Goal: Task Accomplishment & Management: Use online tool/utility

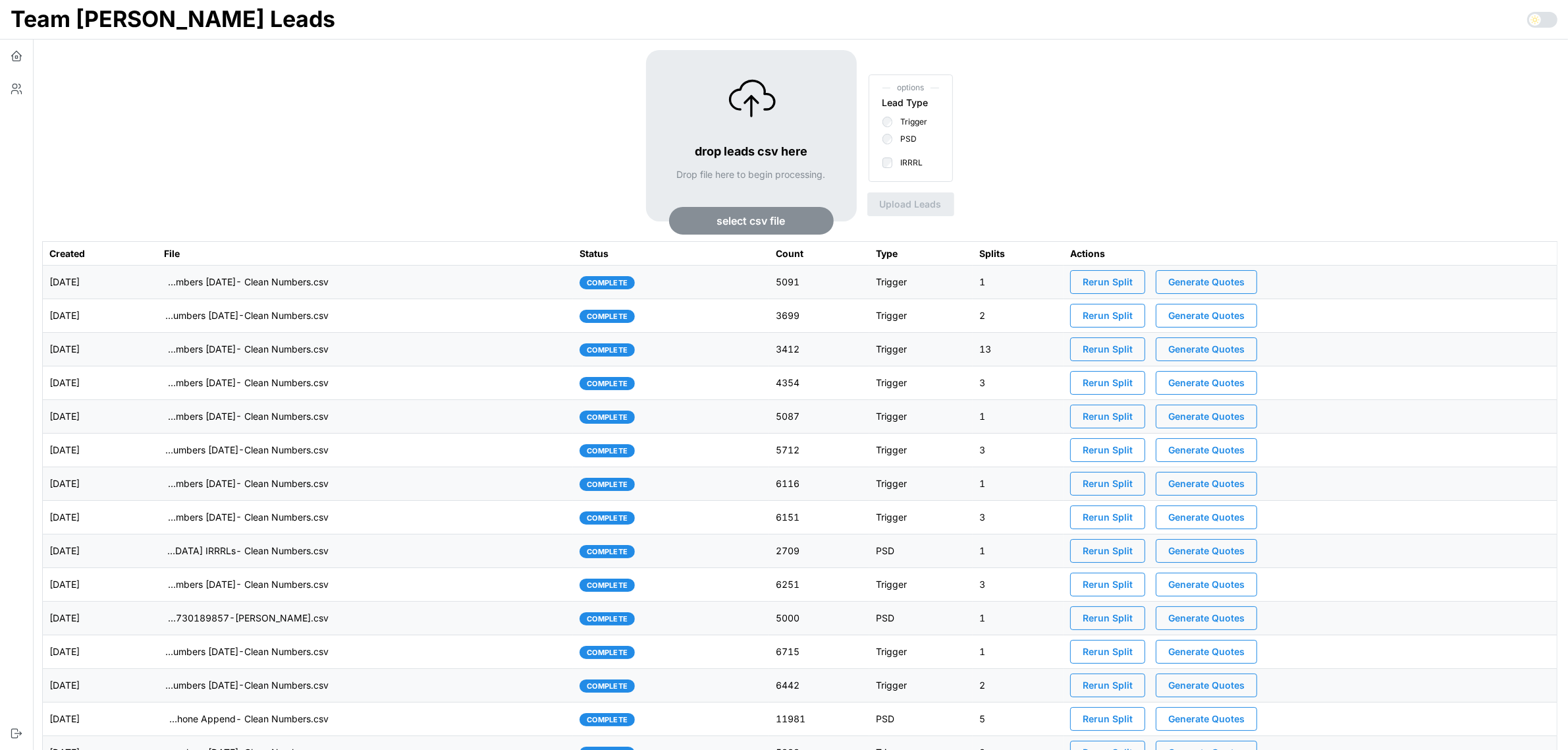
click at [745, 226] on span "select csv file" at bounding box center [751, 220] width 68 height 26
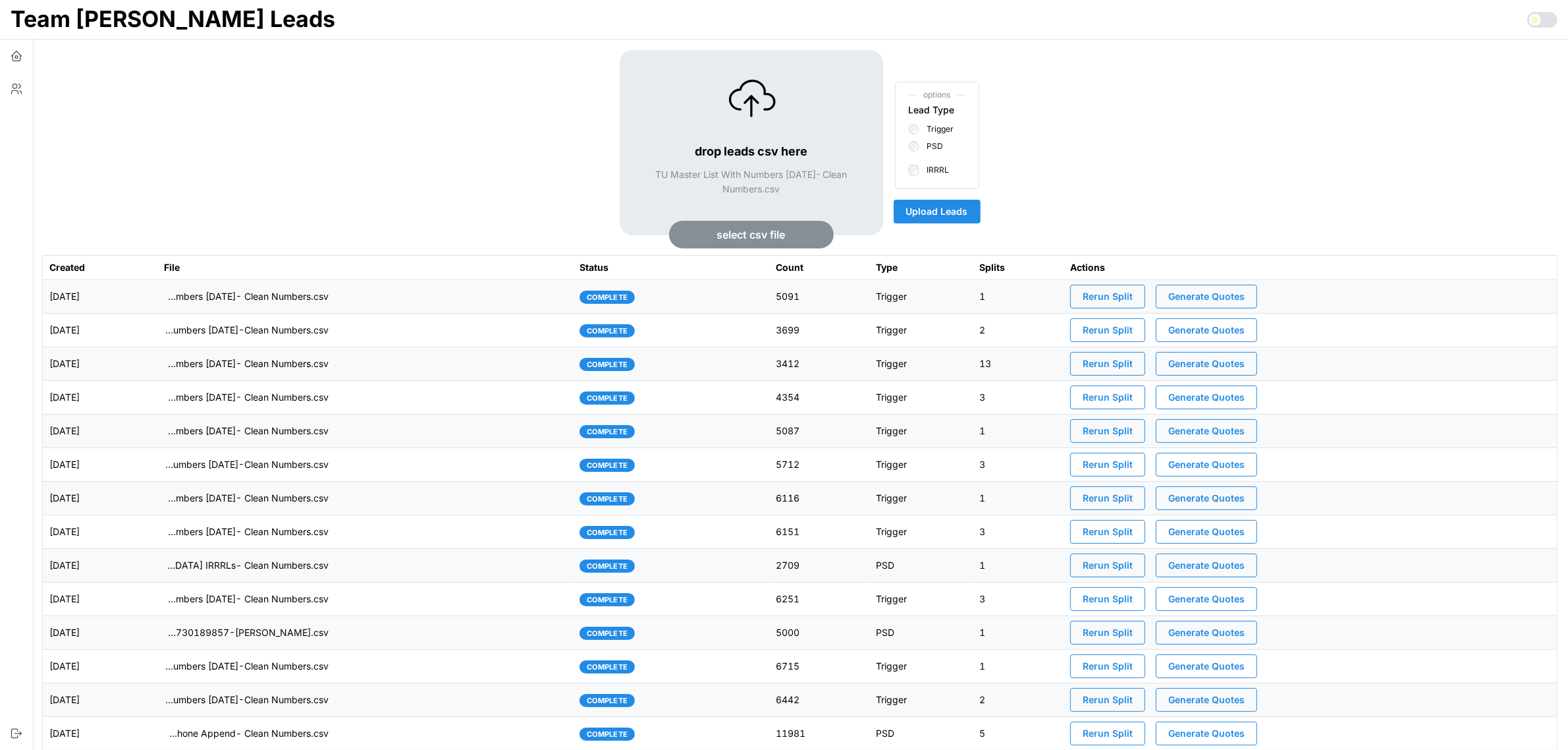
click at [936, 214] on span "Upload Leads" at bounding box center [937, 211] width 62 height 23
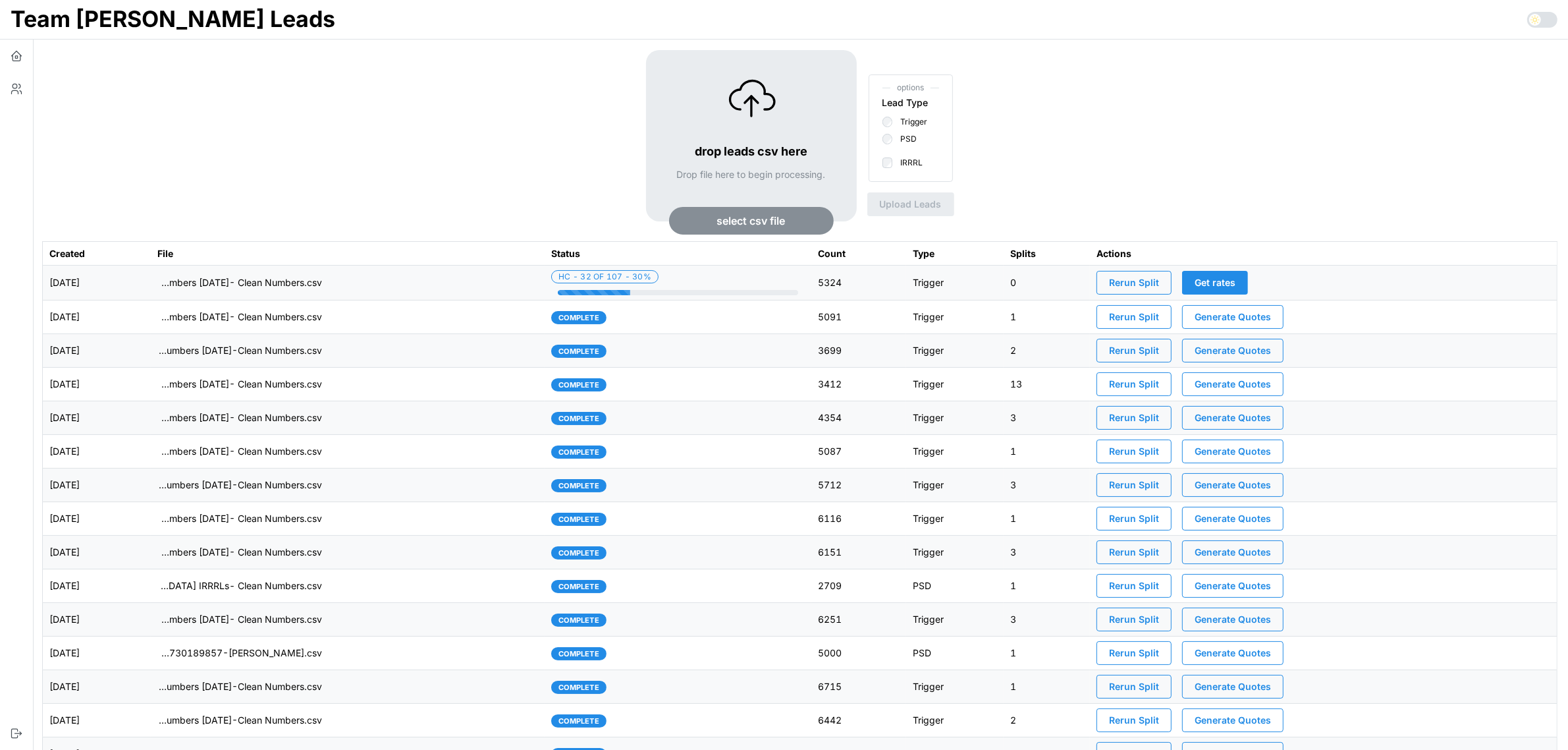
click at [465, 281] on td "imports/[PERSON_NAME]/1756997511461-TU Master List With Numbers [DATE]- Clean N…" at bounding box center [348, 283] width 394 height 35
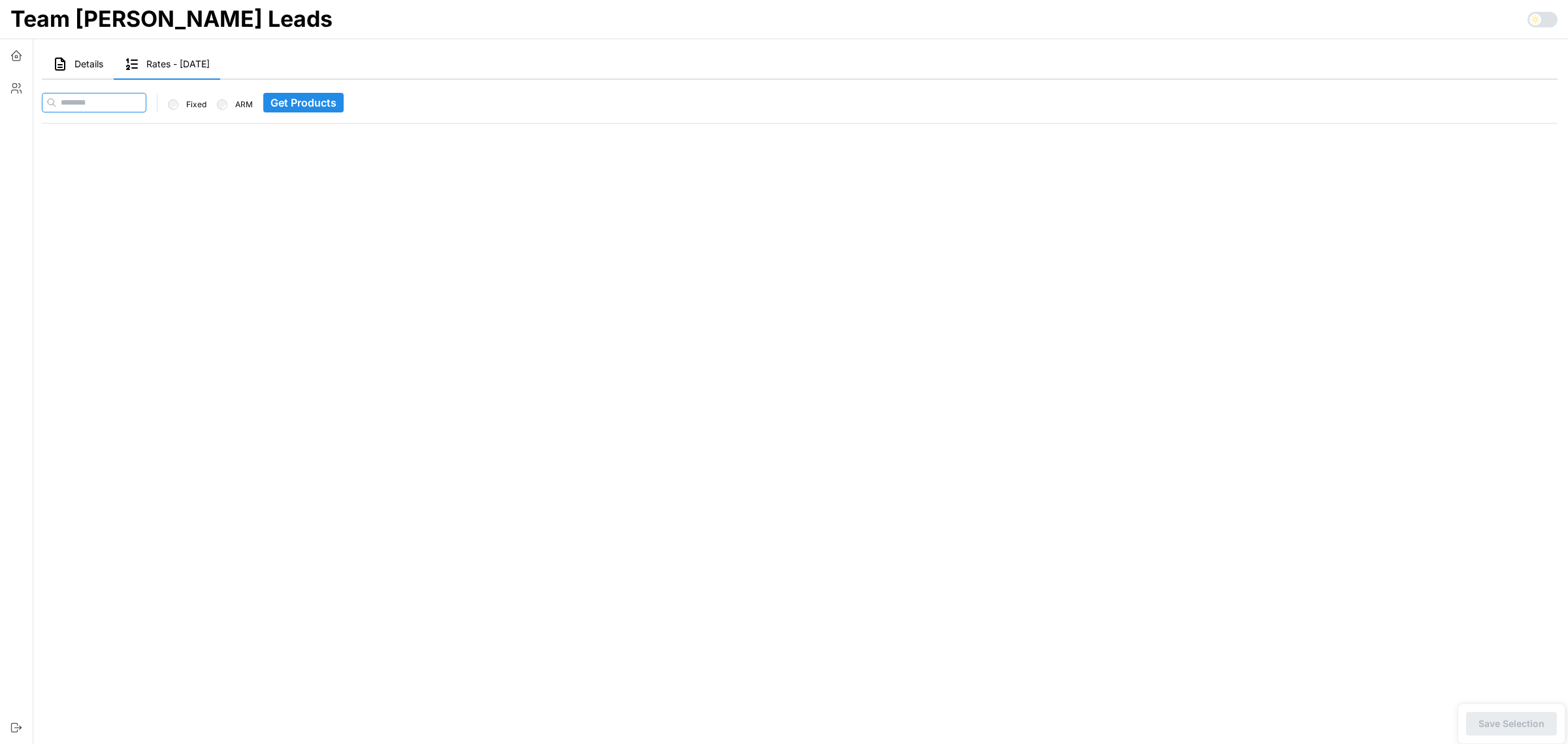
click at [93, 102] on input at bounding box center [94, 102] width 104 height 19
paste input "**********"
type input "**********"
click at [314, 100] on span "Get Products" at bounding box center [329, 102] width 66 height 19
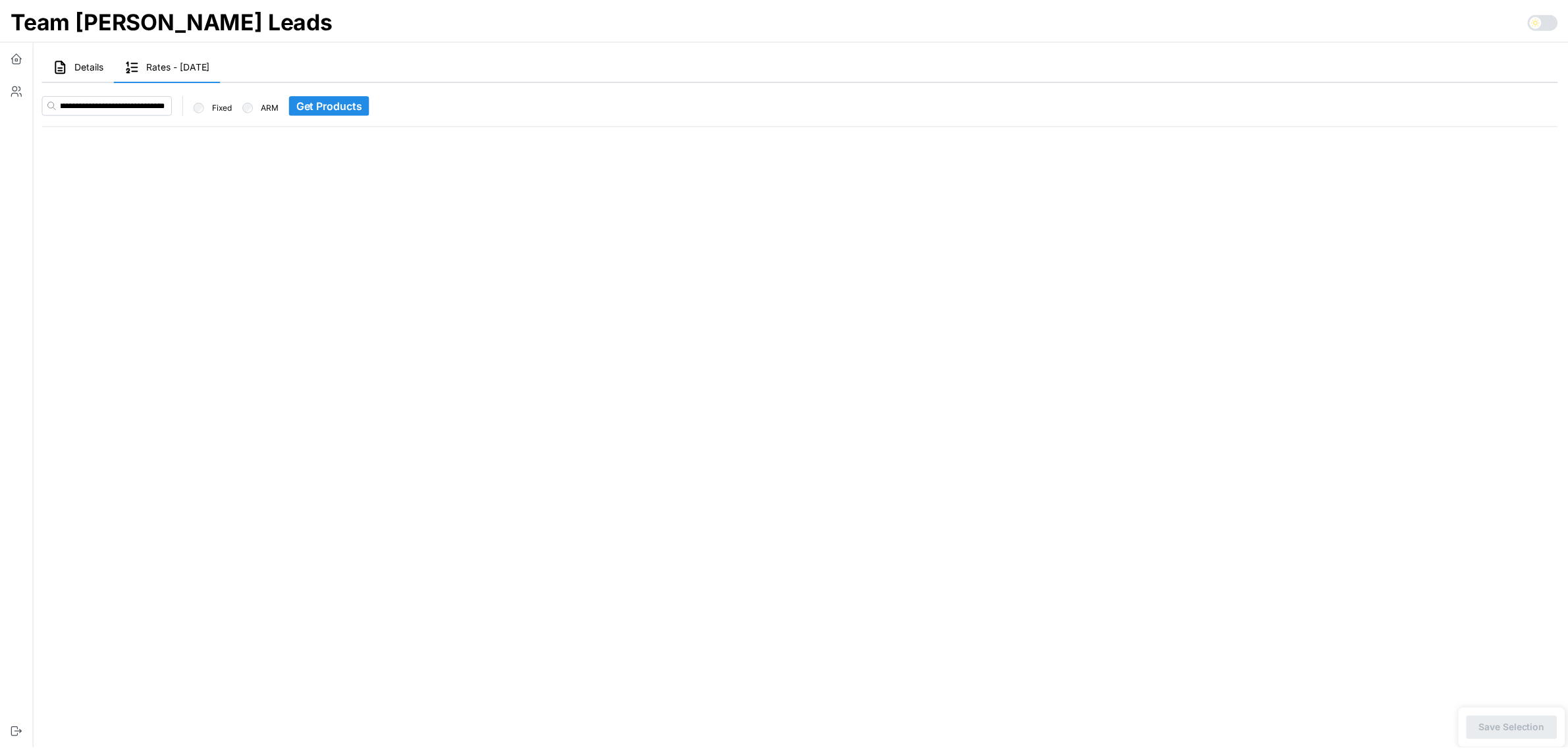
scroll to position [0, 0]
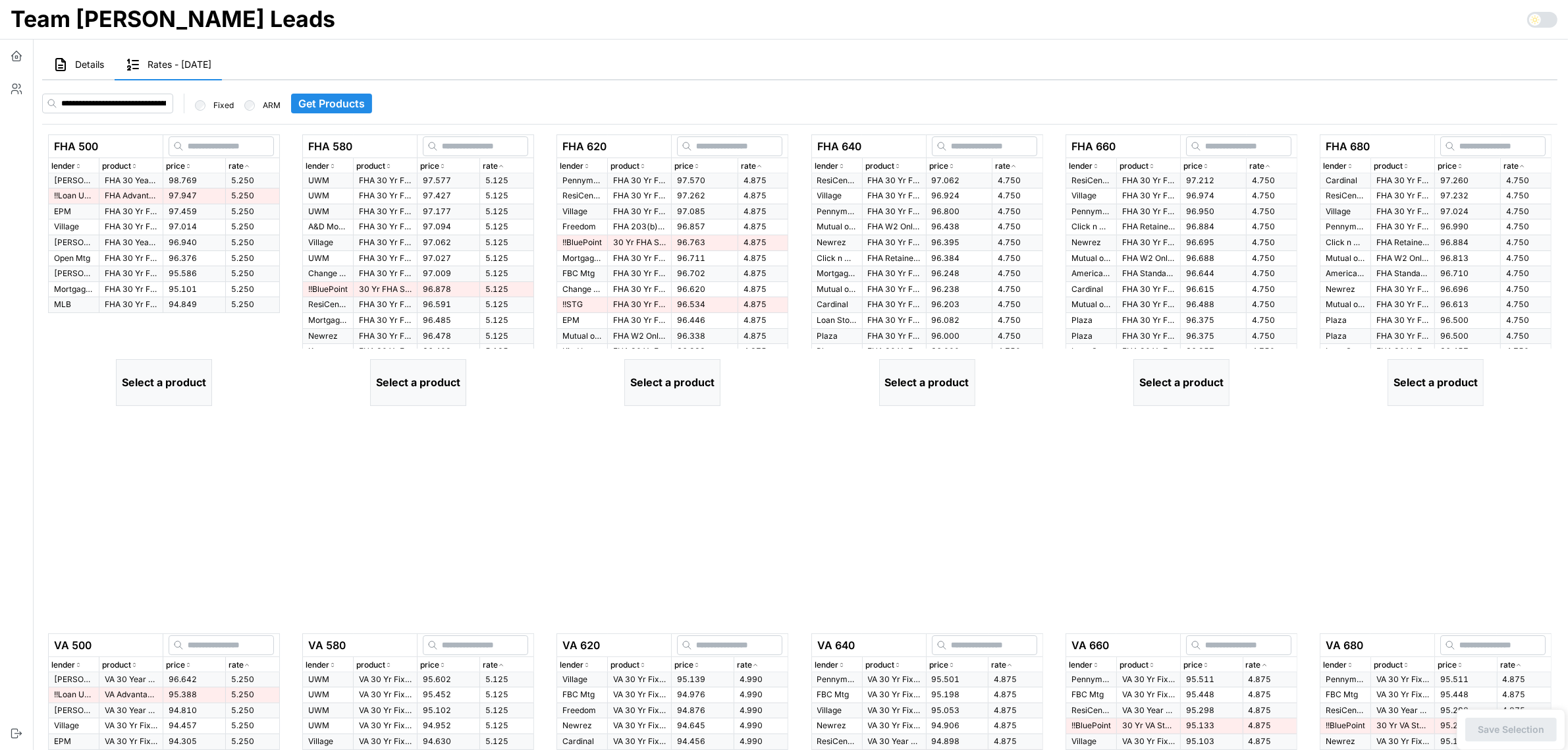
click at [190, 178] on span "98.769" at bounding box center [183, 180] width 29 height 10
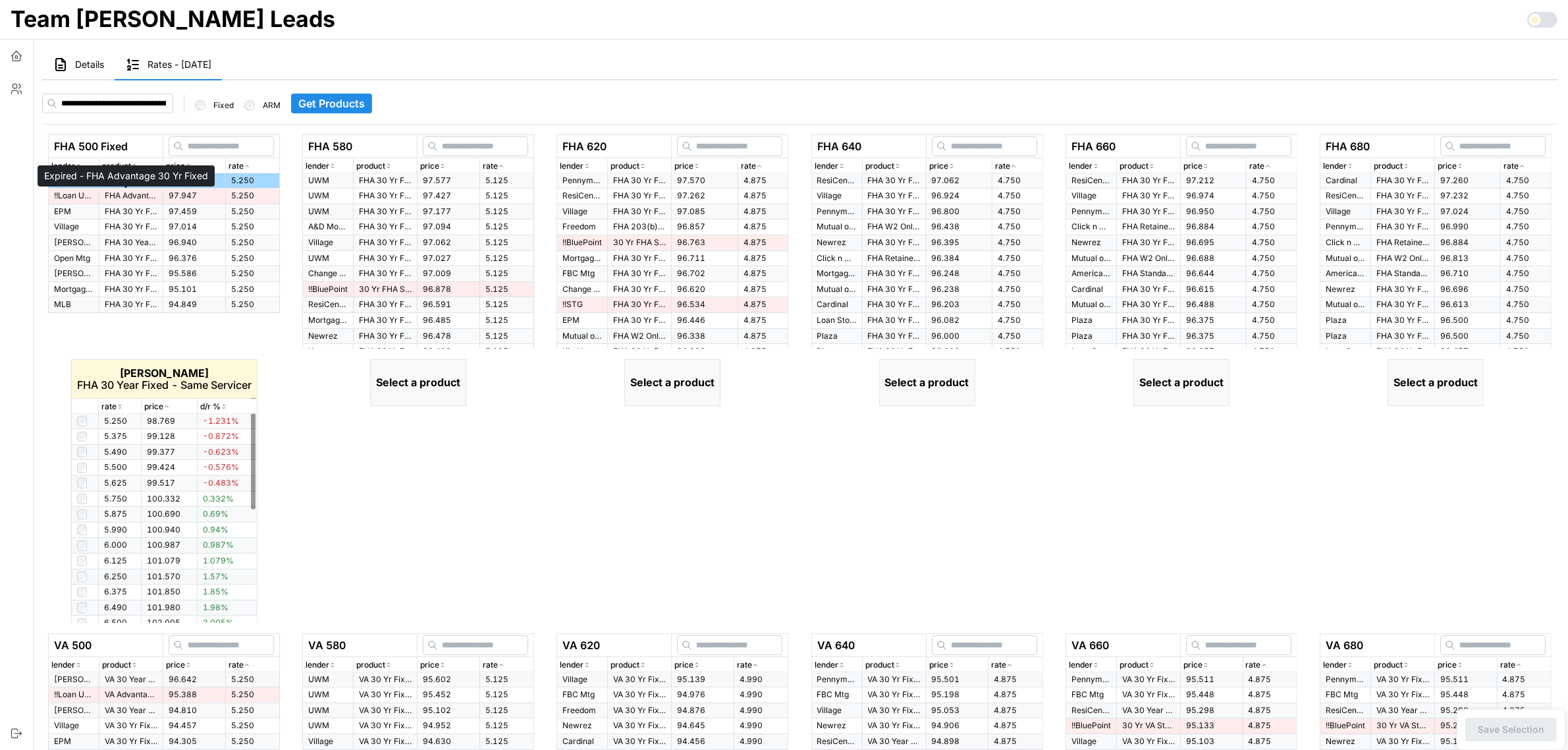
click at [140, 198] on p "FHA Advantage 30 Yr Fixed" at bounding box center [131, 196] width 53 height 11
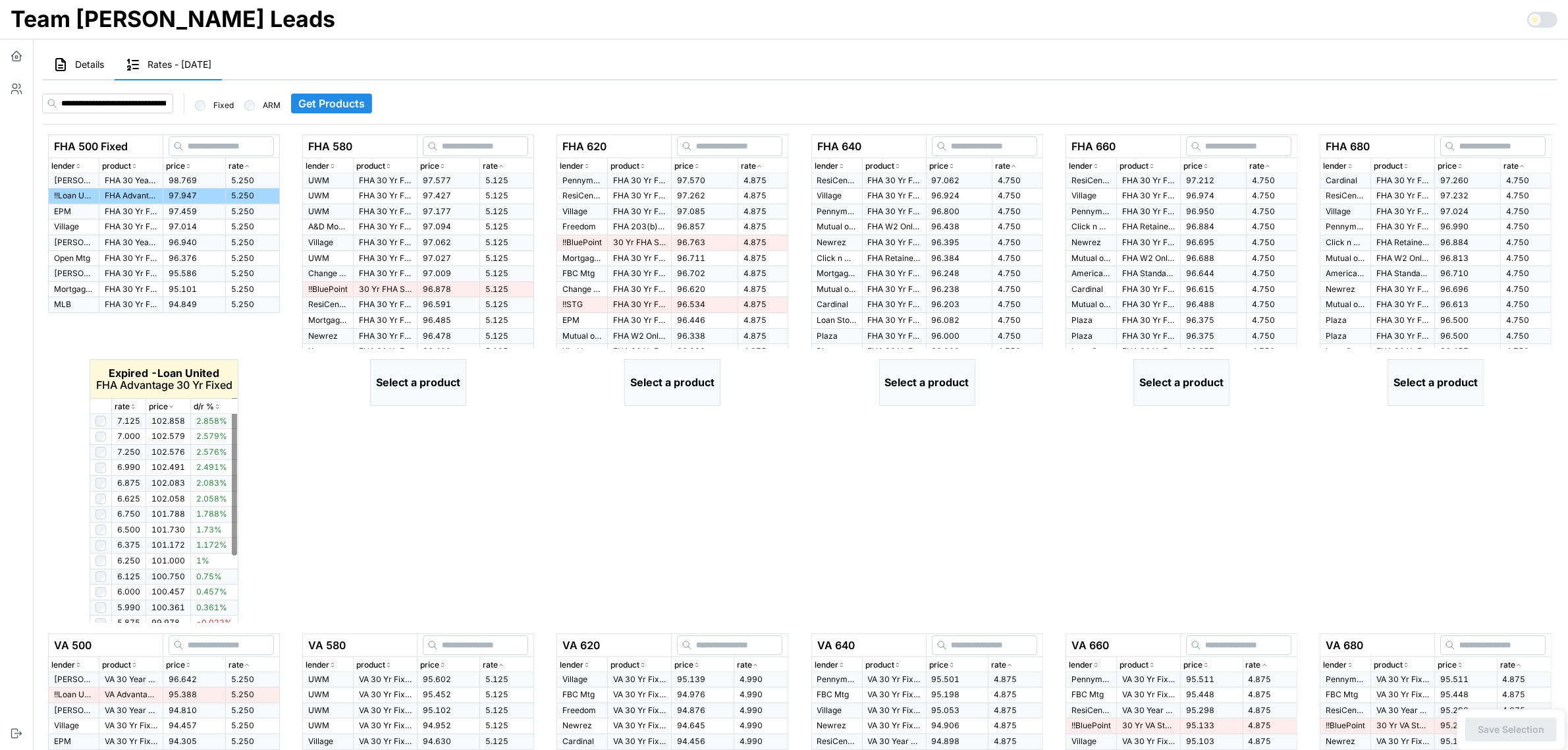
click at [130, 410] on icon "button" at bounding box center [133, 406] width 7 height 8
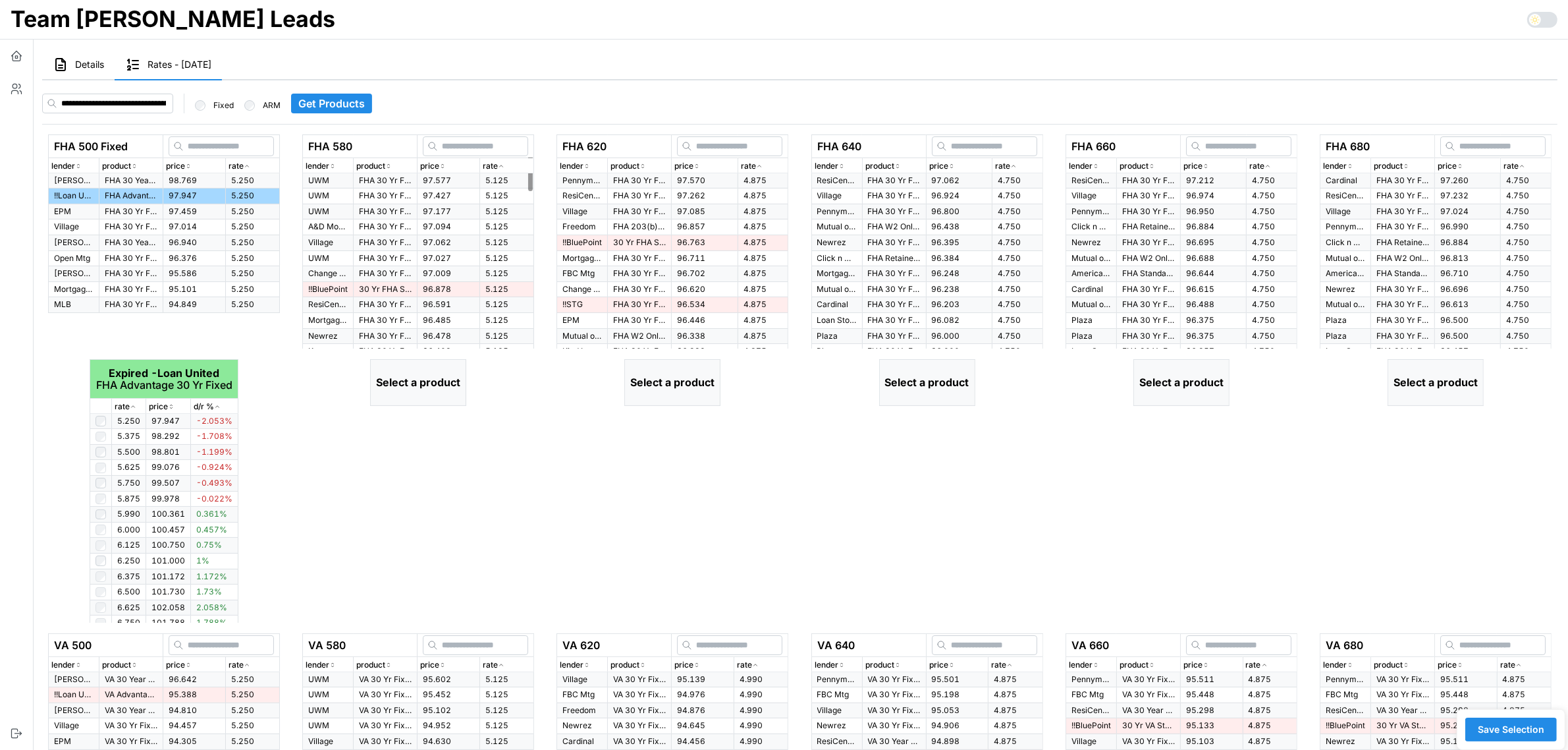
click at [502, 165] on icon "button" at bounding box center [501, 165] width 7 height 8
click at [384, 183] on p "FHA 30 Yr Fixed - TRAC+ Eligible / Plus CYP" at bounding box center [385, 181] width 53 height 11
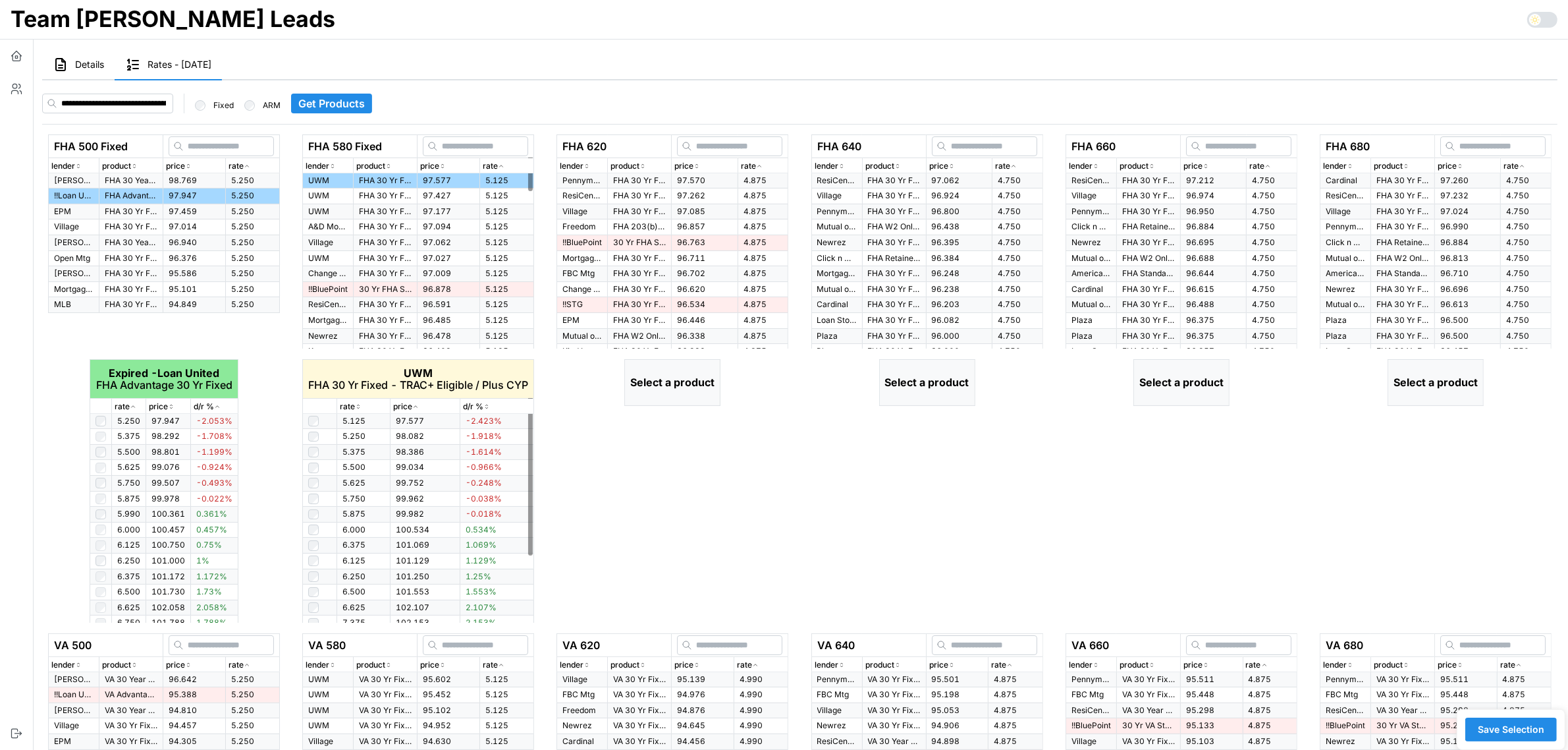
click at [355, 407] on icon "button" at bounding box center [358, 406] width 7 height 8
click at [353, 404] on p "rate" at bounding box center [347, 406] width 15 height 13
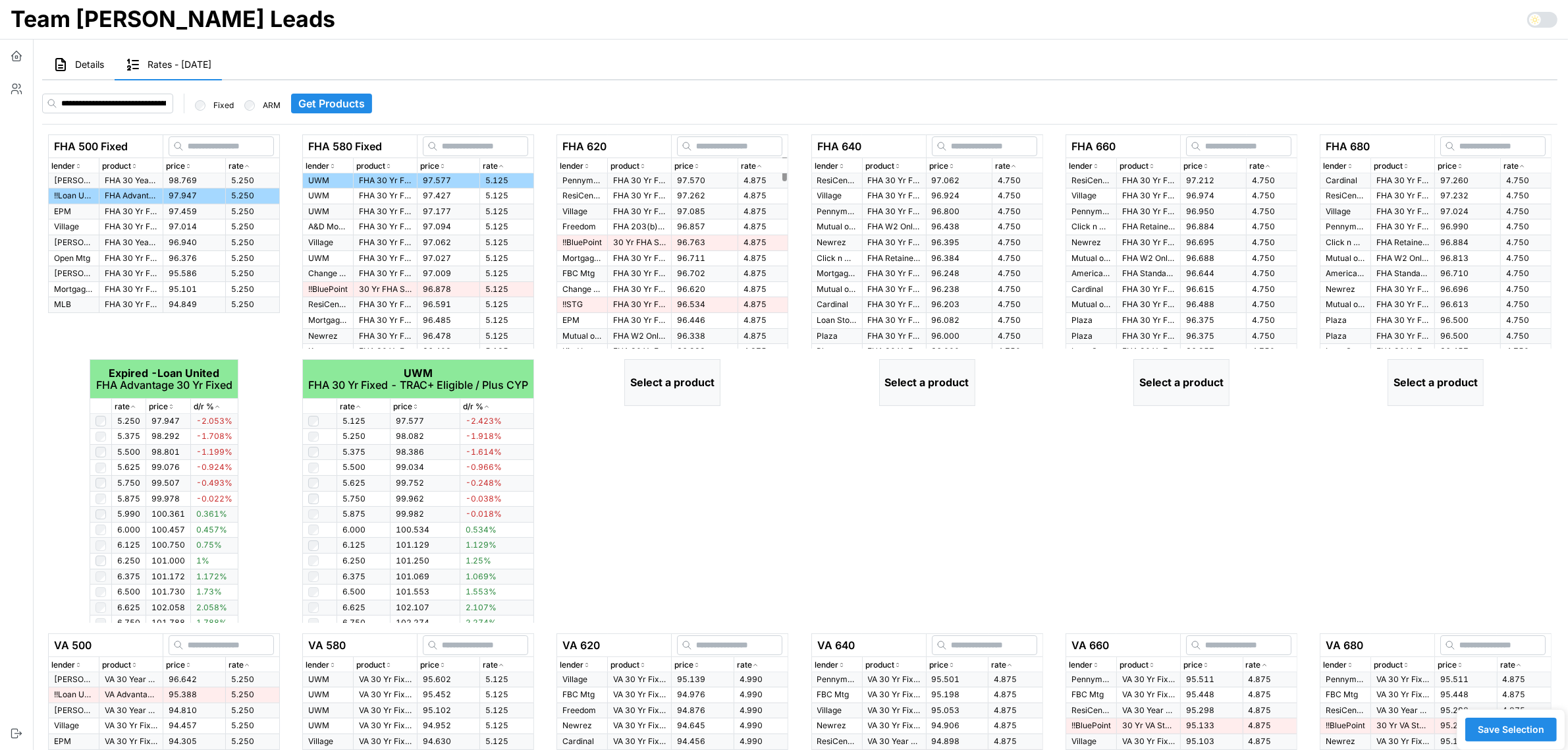
click at [764, 165] on div "rate" at bounding box center [763, 166] width 45 height 13
click at [648, 180] on p "FHA 30 Yr Fixed > $500K" at bounding box center [639, 181] width 53 height 11
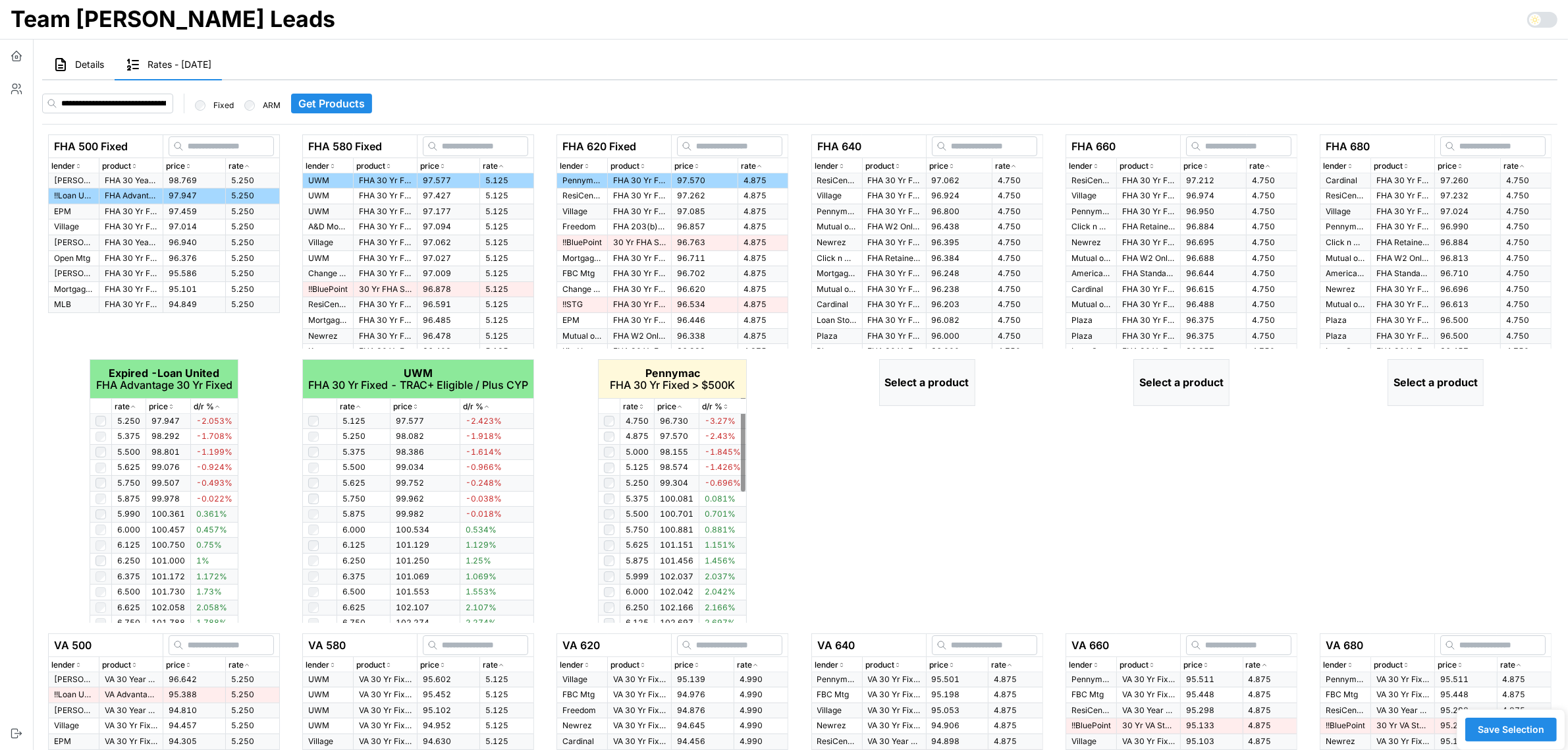
click at [647, 400] on div "rate" at bounding box center [637, 406] width 29 height 13
click at [646, 400] on div "rate" at bounding box center [637, 406] width 29 height 13
click at [602, 481] on td at bounding box center [609, 483] width 22 height 16
click at [1011, 172] on div "rate" at bounding box center [1018, 166] width 45 height 13
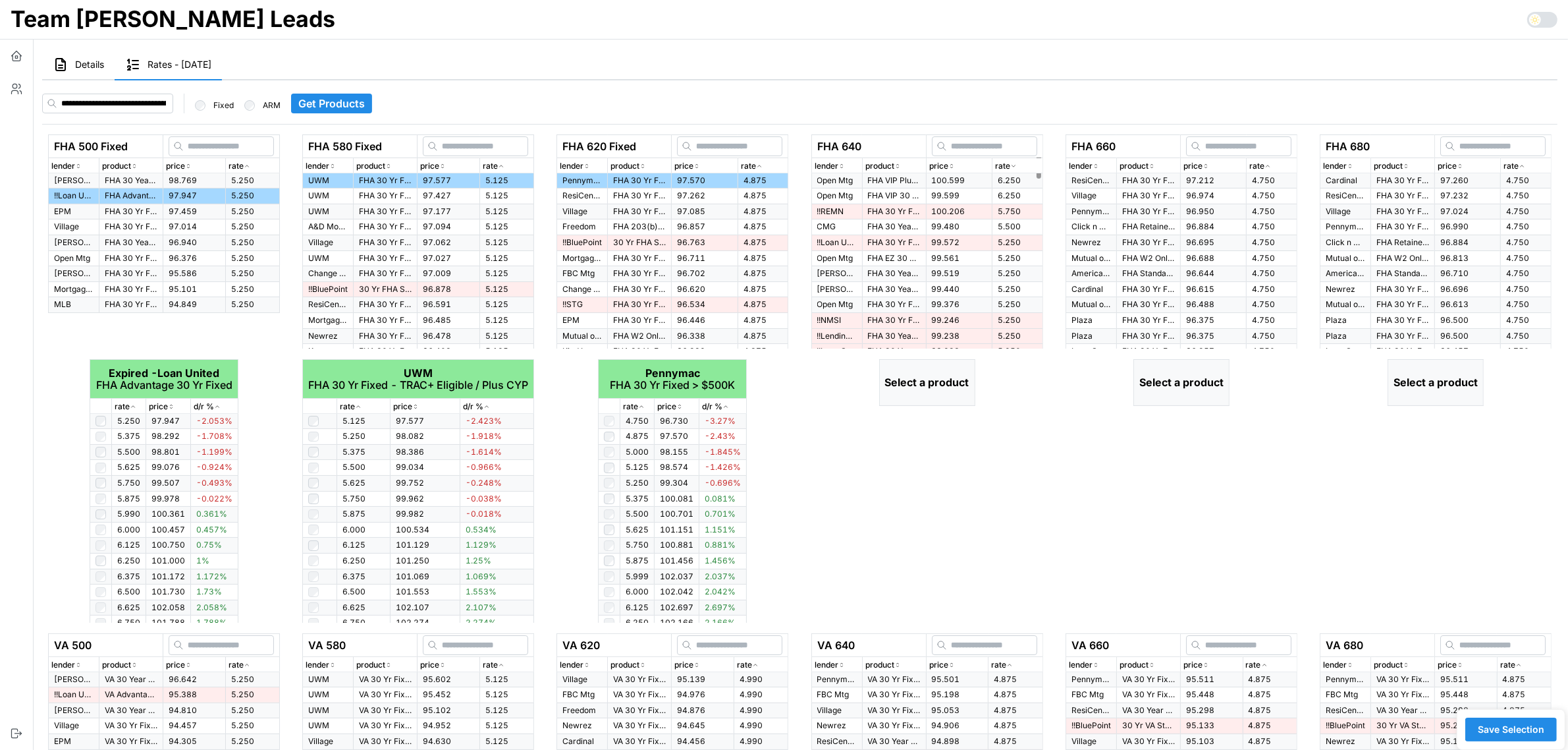
click at [1011, 172] on div "rate" at bounding box center [1018, 166] width 45 height 13
click at [875, 179] on p "FHA 30 Yr Fixed" at bounding box center [894, 181] width 53 height 11
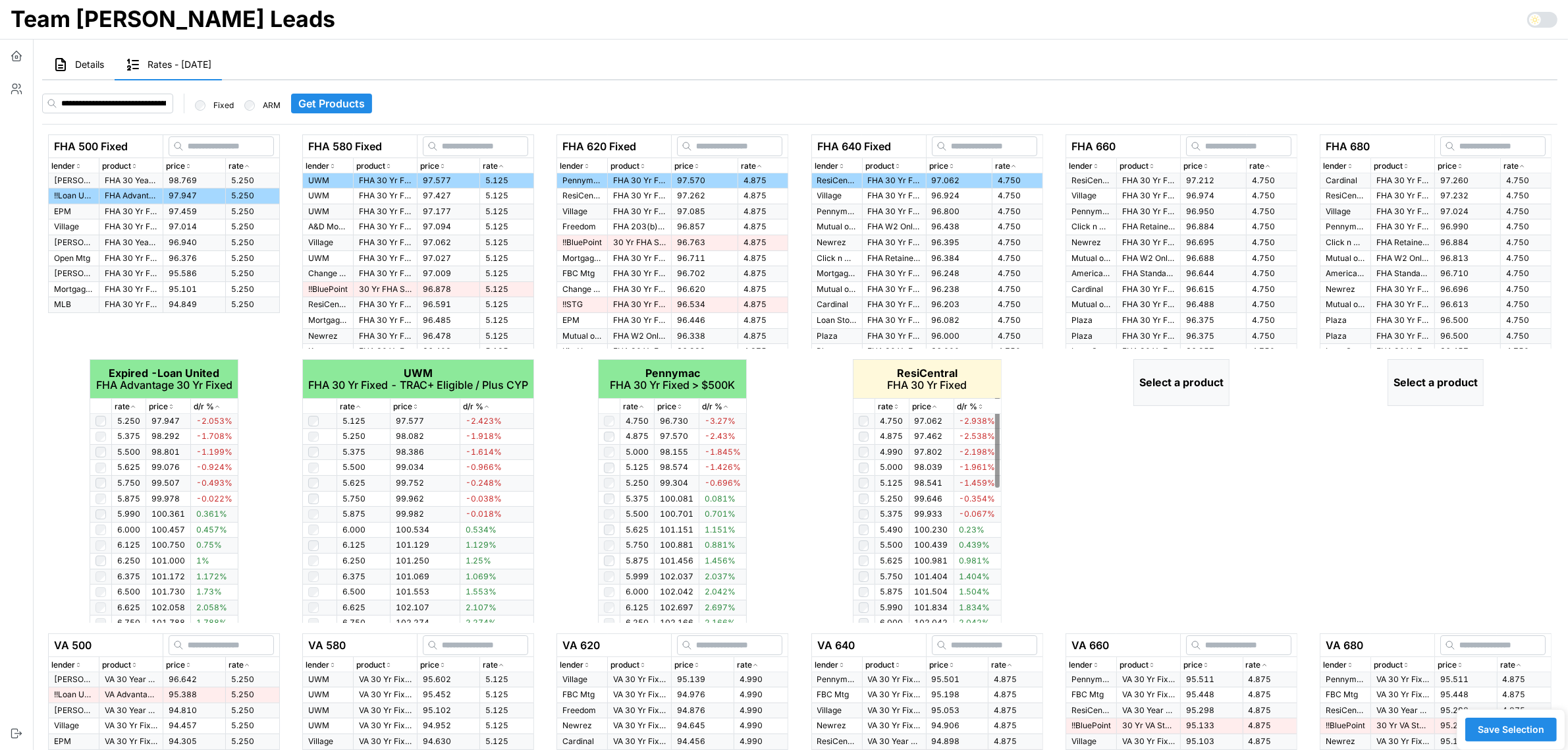
click at [893, 405] on p "rate" at bounding box center [885, 406] width 15 height 13
click at [1256, 165] on p "rate" at bounding box center [1257, 166] width 15 height 13
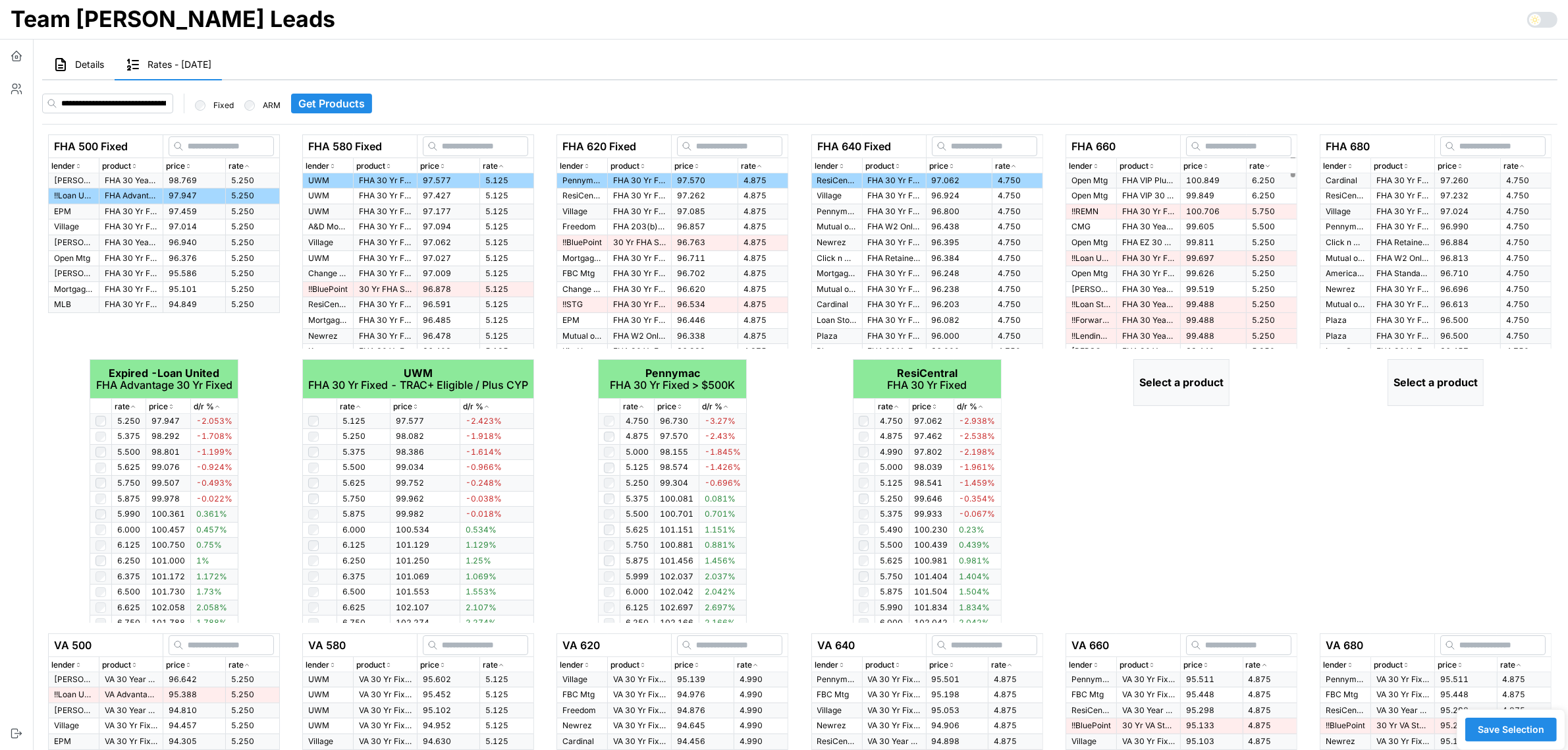
click at [1262, 166] on p "rate" at bounding box center [1257, 166] width 15 height 13
click at [1109, 180] on td "ResiCentral" at bounding box center [1090, 181] width 50 height 15
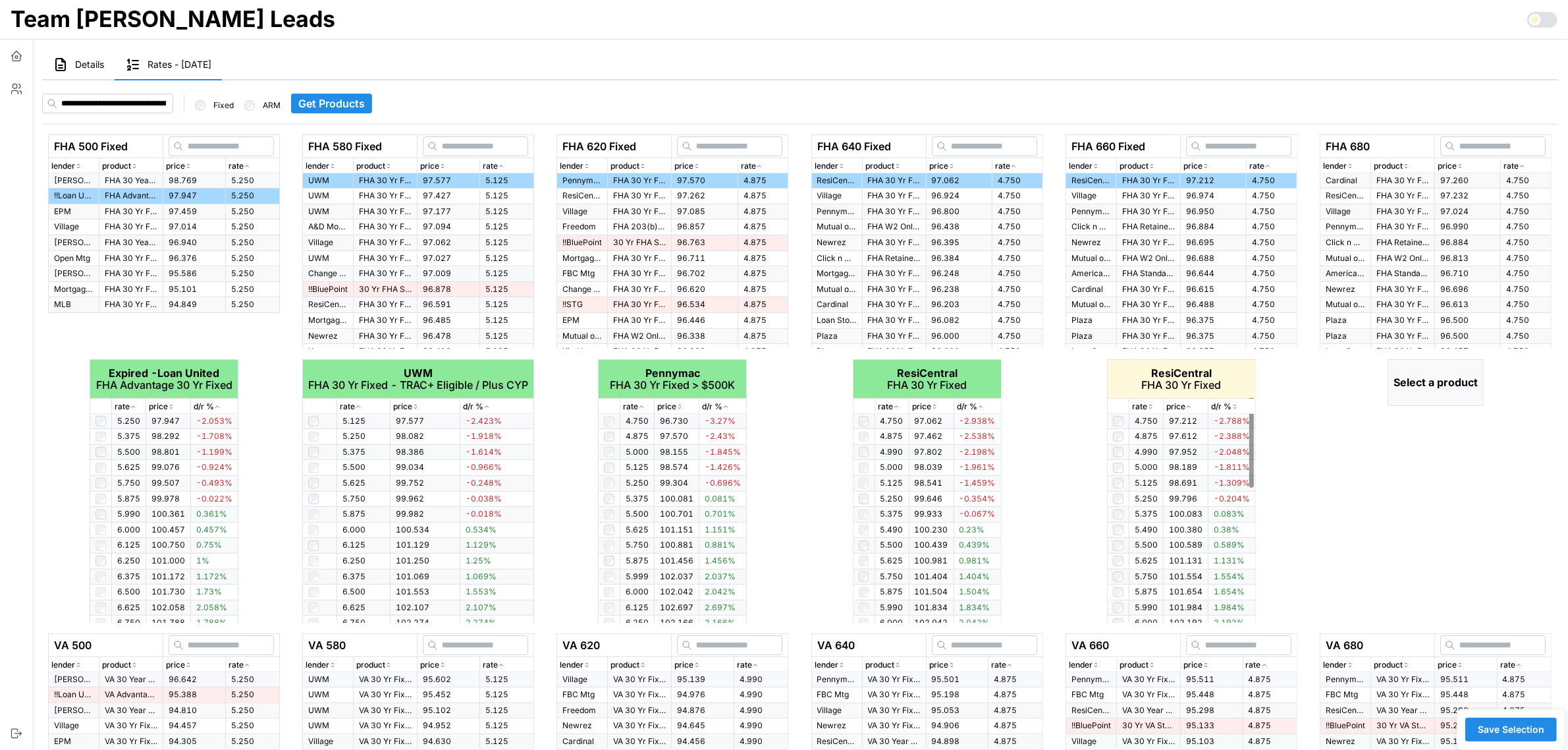
click at [1153, 406] on icon "button" at bounding box center [1151, 406] width 7 height 8
click at [1152, 406] on icon "button" at bounding box center [1150, 406] width 3 height 2
click at [1153, 406] on icon "button" at bounding box center [1151, 406] width 7 height 8
click at [1524, 167] on icon "button" at bounding box center [1521, 165] width 7 height 8
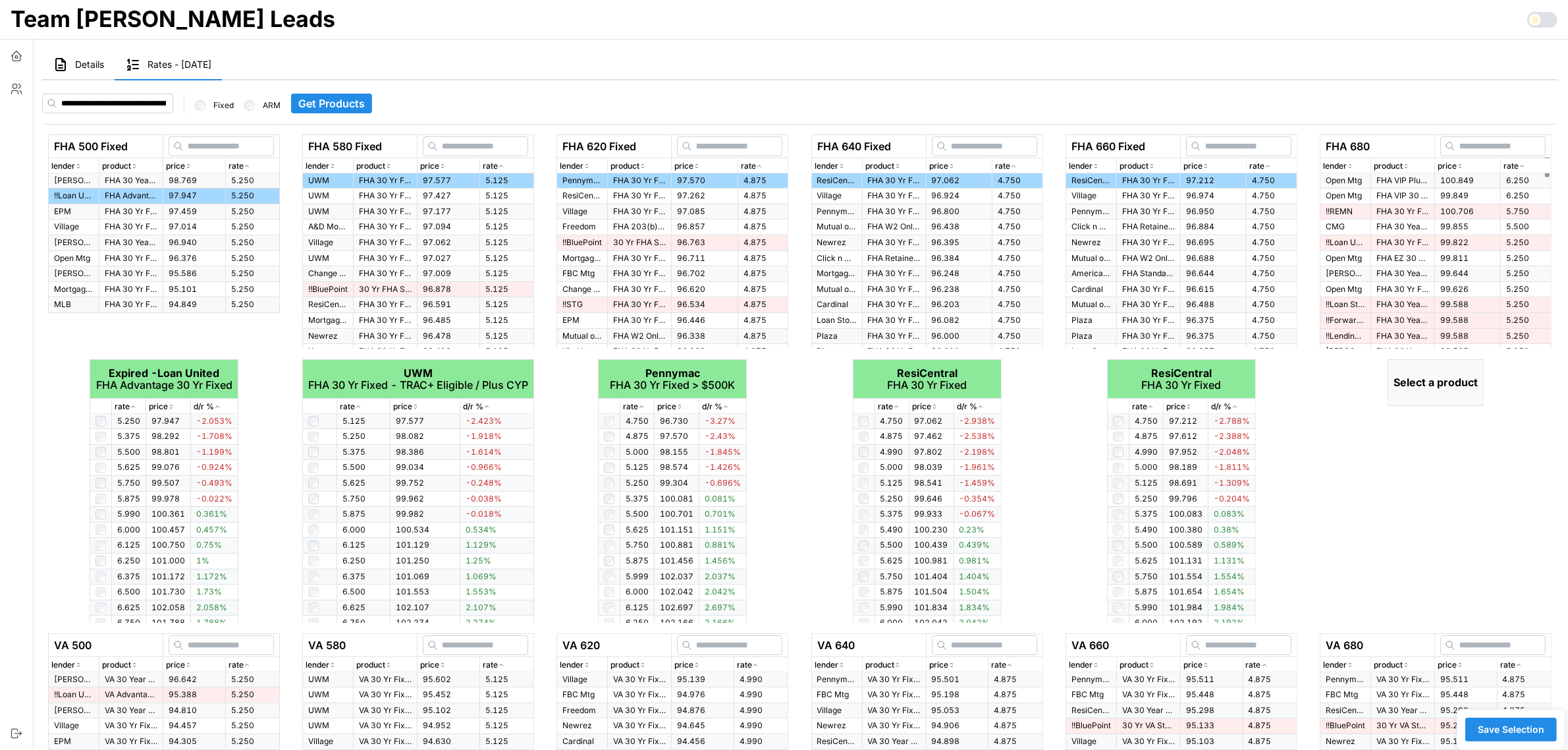
click at [1524, 167] on icon "button" at bounding box center [1521, 165] width 7 height 8
click at [1348, 182] on p "Cardinal" at bounding box center [1345, 181] width 40 height 11
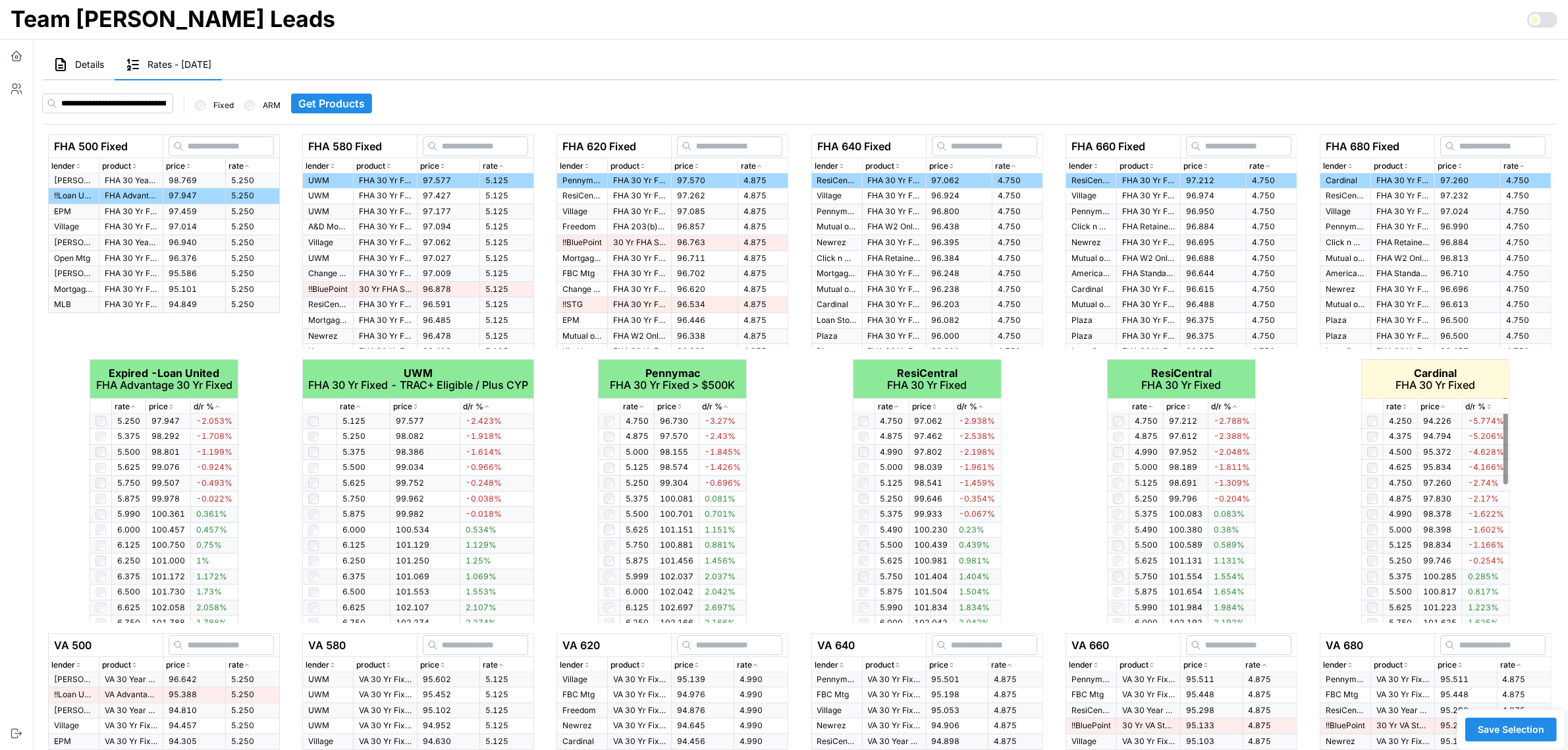
click at [1401, 403] on p "rate" at bounding box center [1394, 406] width 15 height 13
click at [1378, 480] on td at bounding box center [1372, 483] width 22 height 16
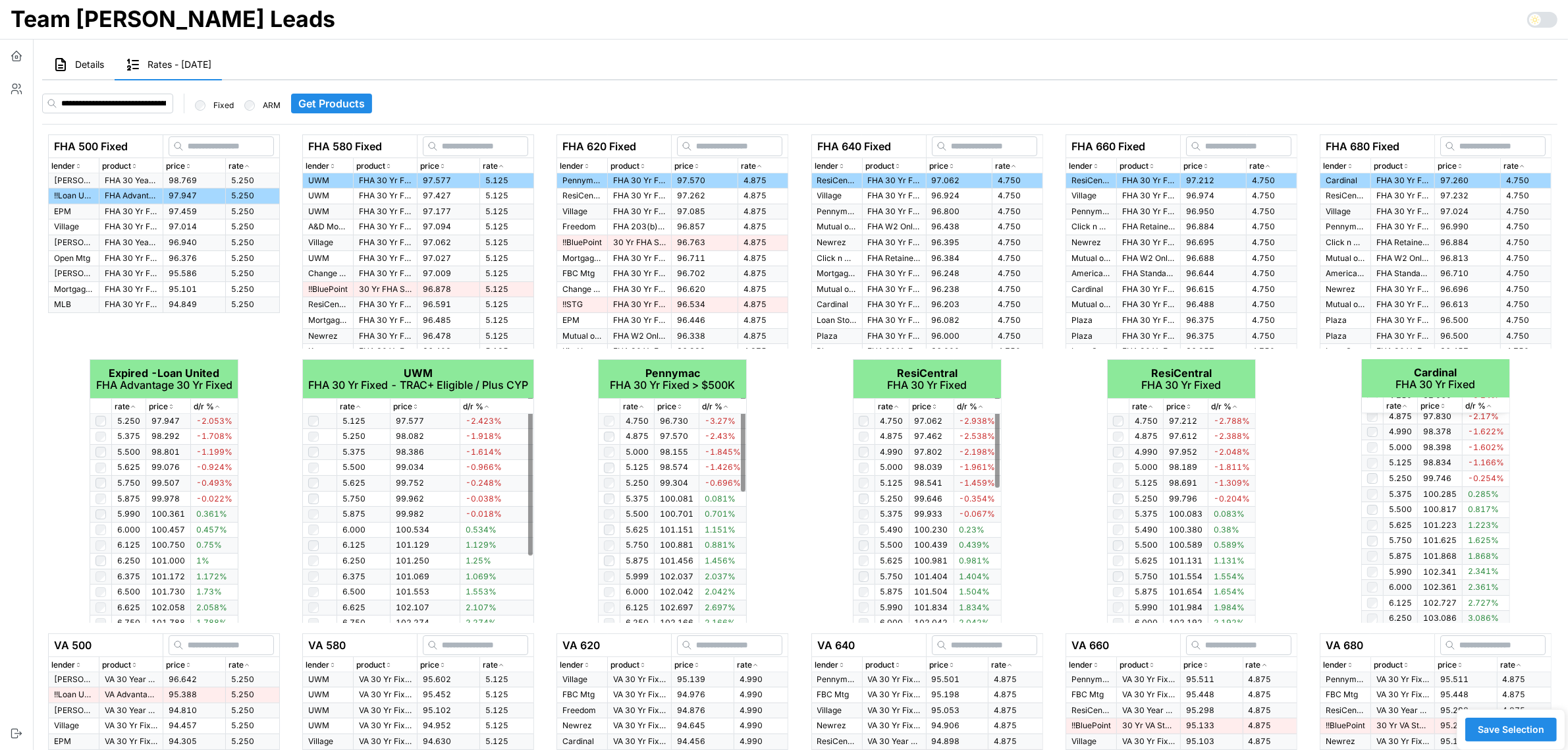
click at [558, 529] on div "FHA 620 Fixed lender product price rate Pennymac FHA 30 Yr Fixed > $500K 97.570…" at bounding box center [672, 378] width 244 height 488
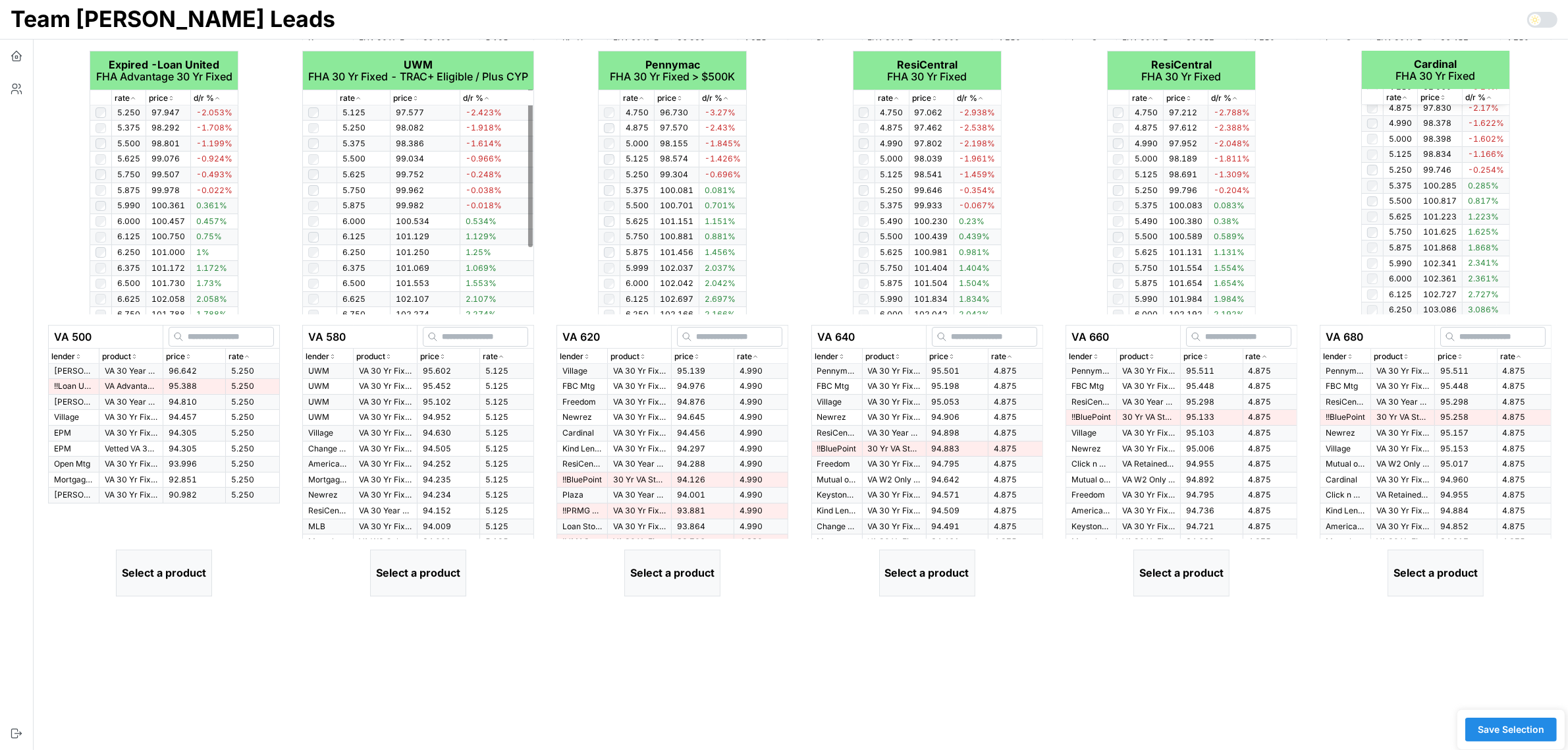
scroll to position [329, 0]
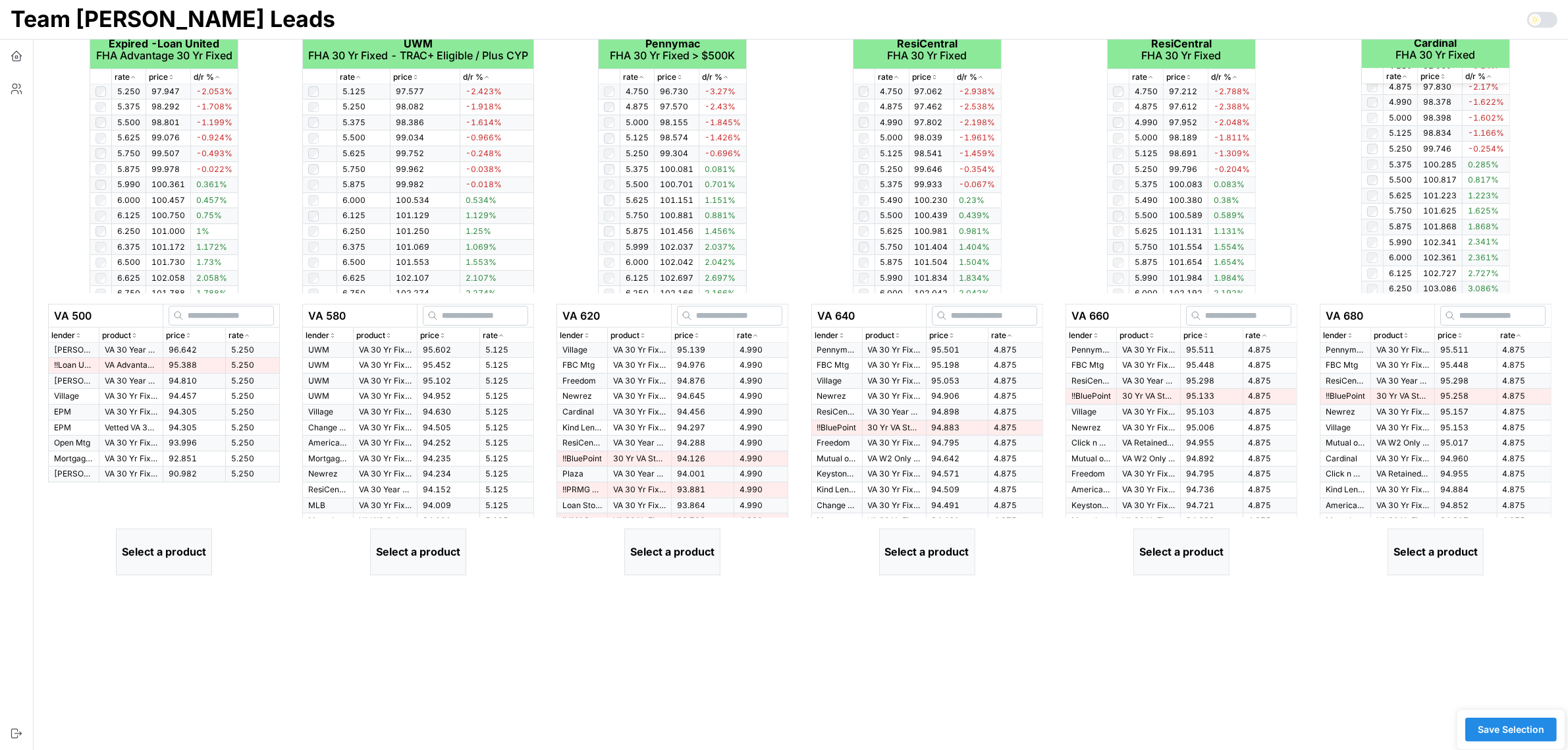
click at [247, 333] on icon "button" at bounding box center [247, 335] width 7 height 8
click at [135, 363] on p "VA Advantage 30 Yr Fixed" at bounding box center [131, 365] width 53 height 11
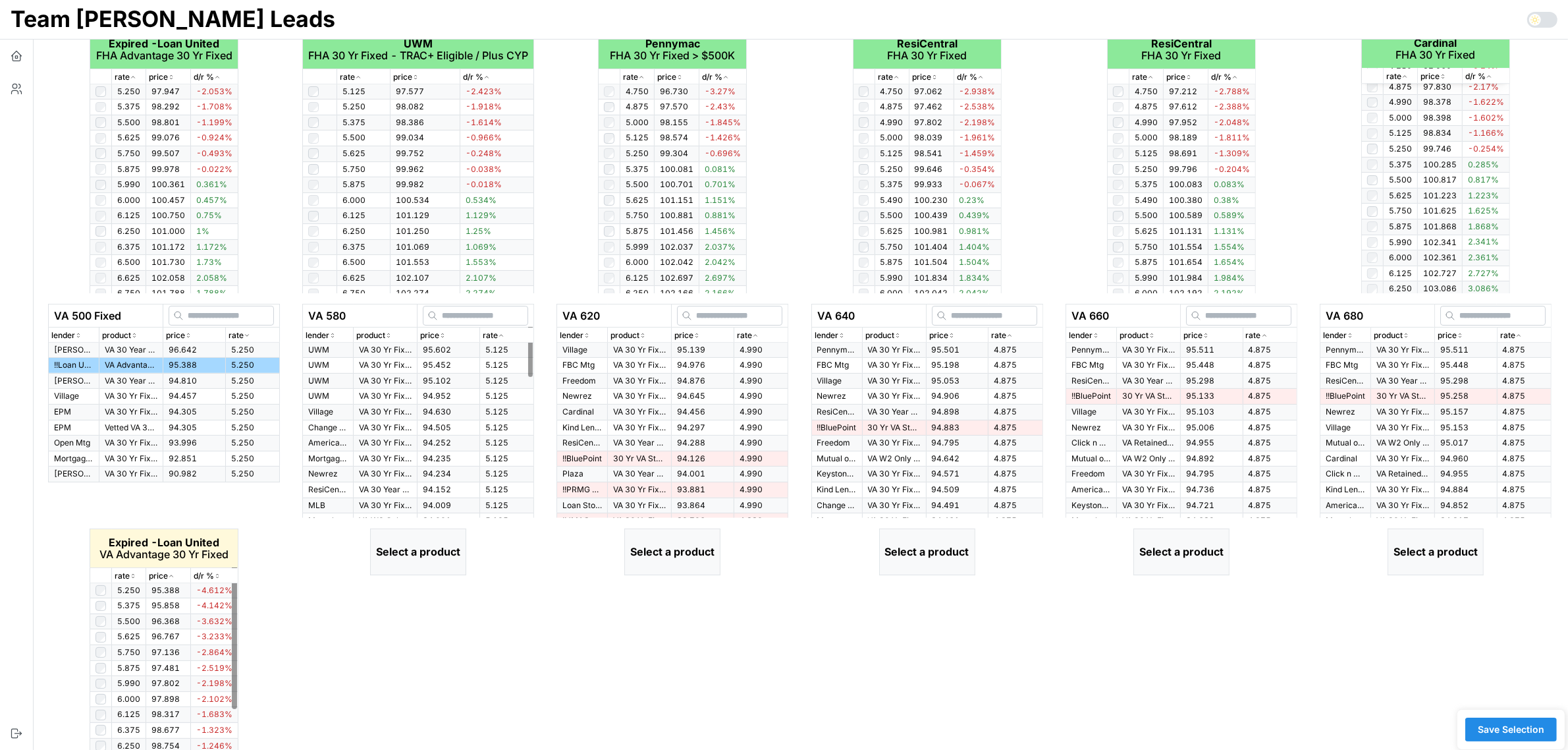
click at [132, 575] on icon "button" at bounding box center [133, 575] width 7 height 8
click at [132, 575] on icon "button" at bounding box center [133, 576] width 3 height 2
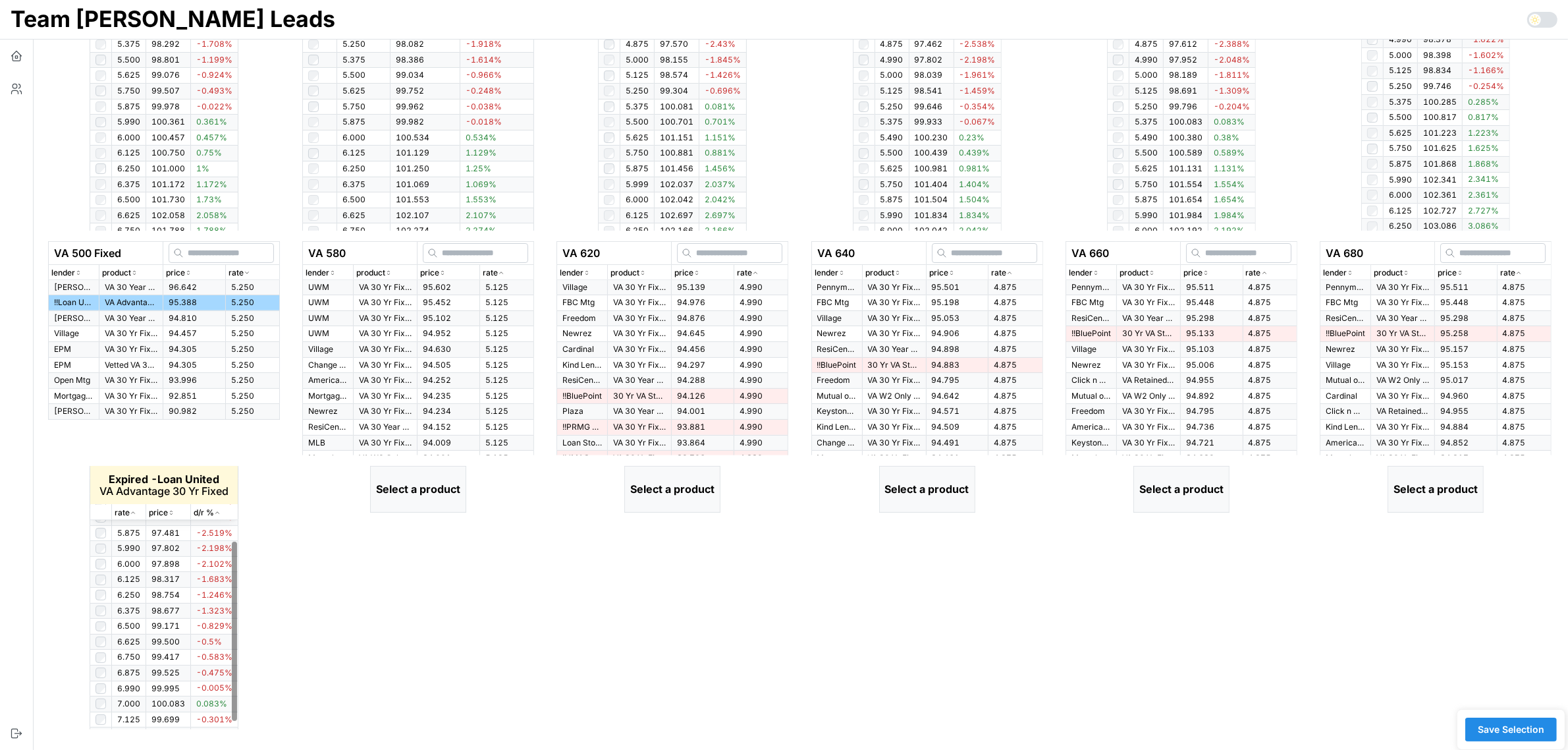
scroll to position [0, 0]
click at [506, 272] on div "rate" at bounding box center [507, 273] width 48 height 13
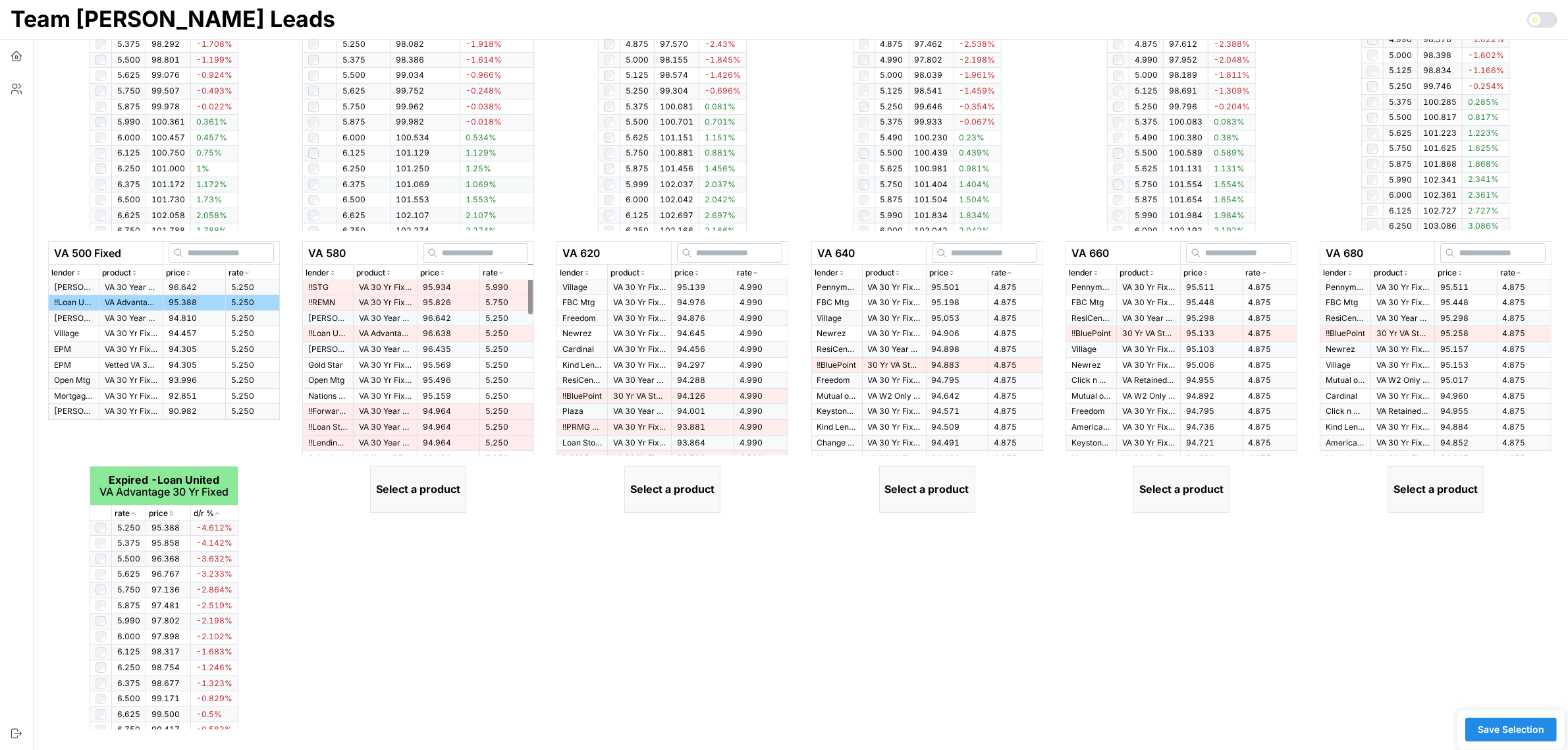
click at [506, 272] on div "rate" at bounding box center [507, 273] width 48 height 13
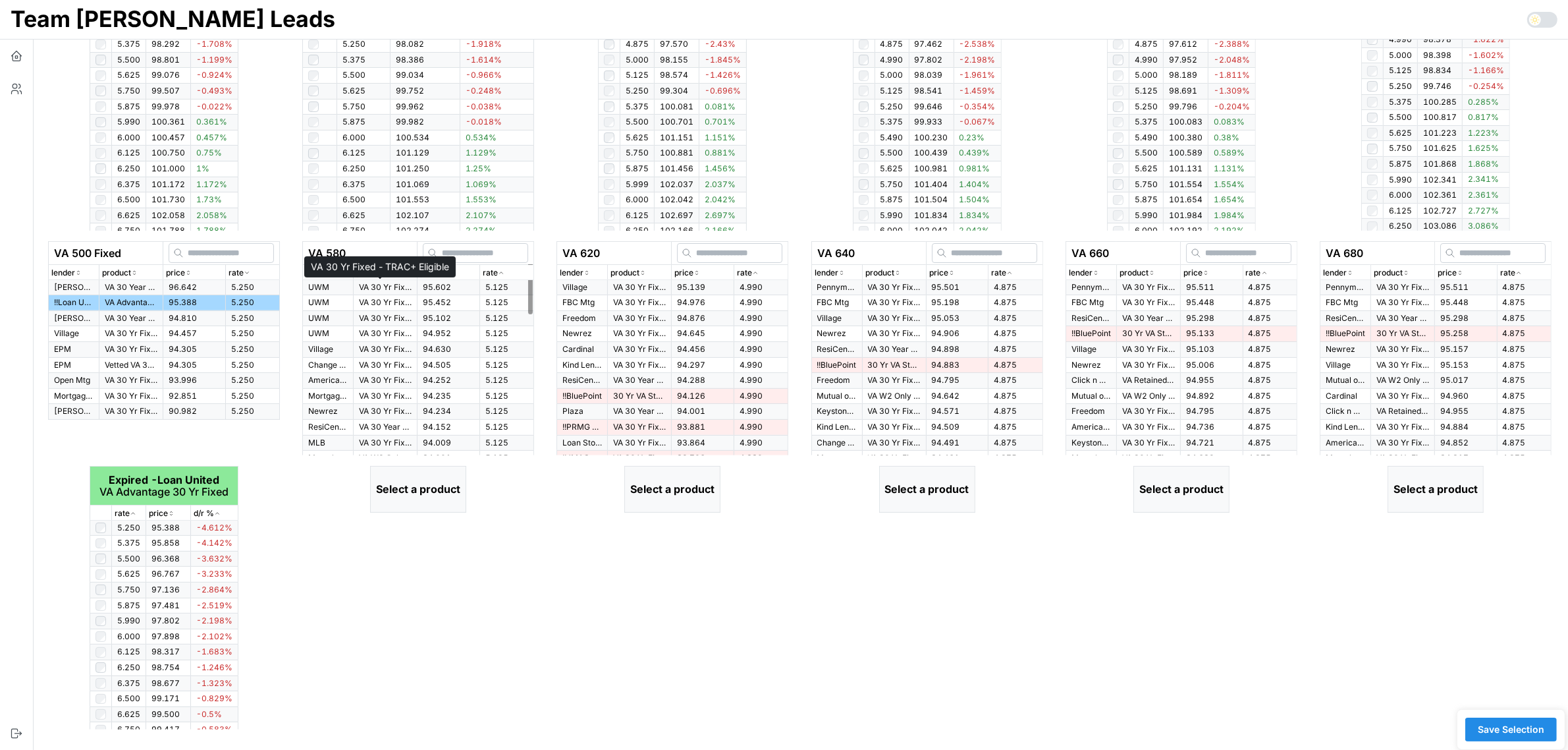
click at [385, 284] on p "VA 30 Yr Fixed - TRAC+ Eligible" at bounding box center [385, 287] width 53 height 11
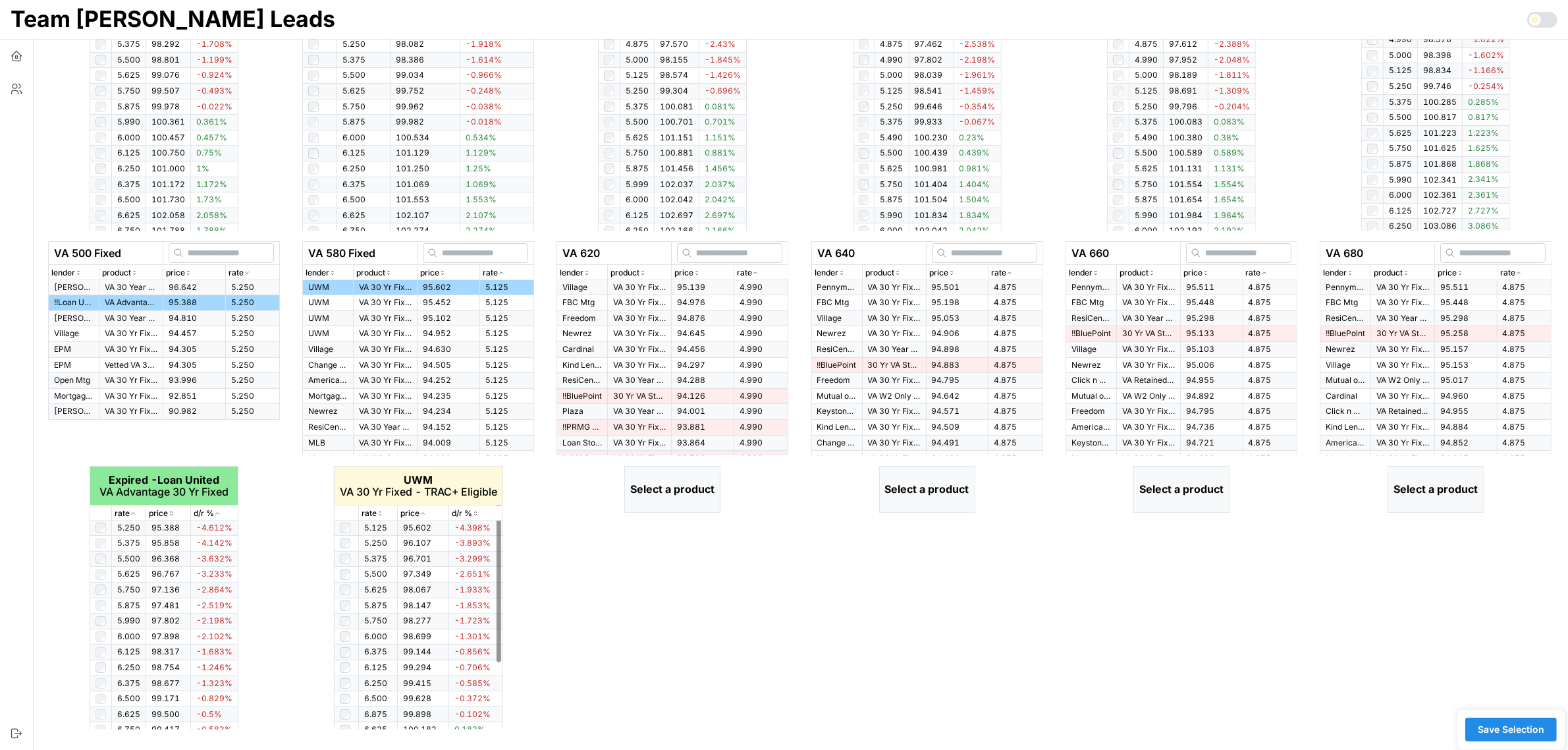
click at [384, 514] on div "rate" at bounding box center [378, 513] width 33 height 13
click at [382, 512] on icon "button" at bounding box center [380, 513] width 7 height 8
click at [752, 273] on icon "button" at bounding box center [755, 272] width 7 height 8
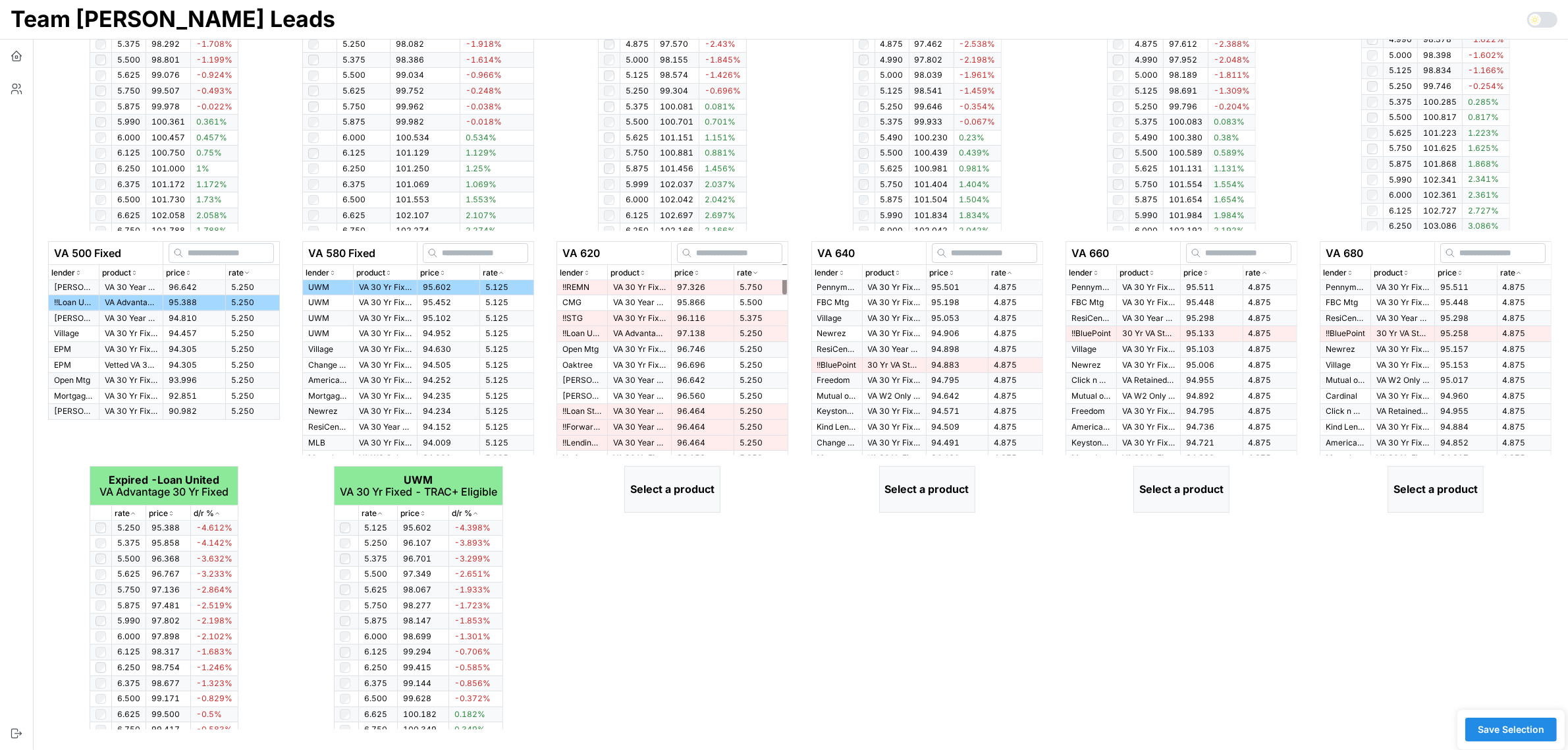
click at [752, 273] on icon "button" at bounding box center [755, 272] width 7 height 8
click at [620, 289] on p "VA 30 Yr Fixed" at bounding box center [639, 287] width 53 height 11
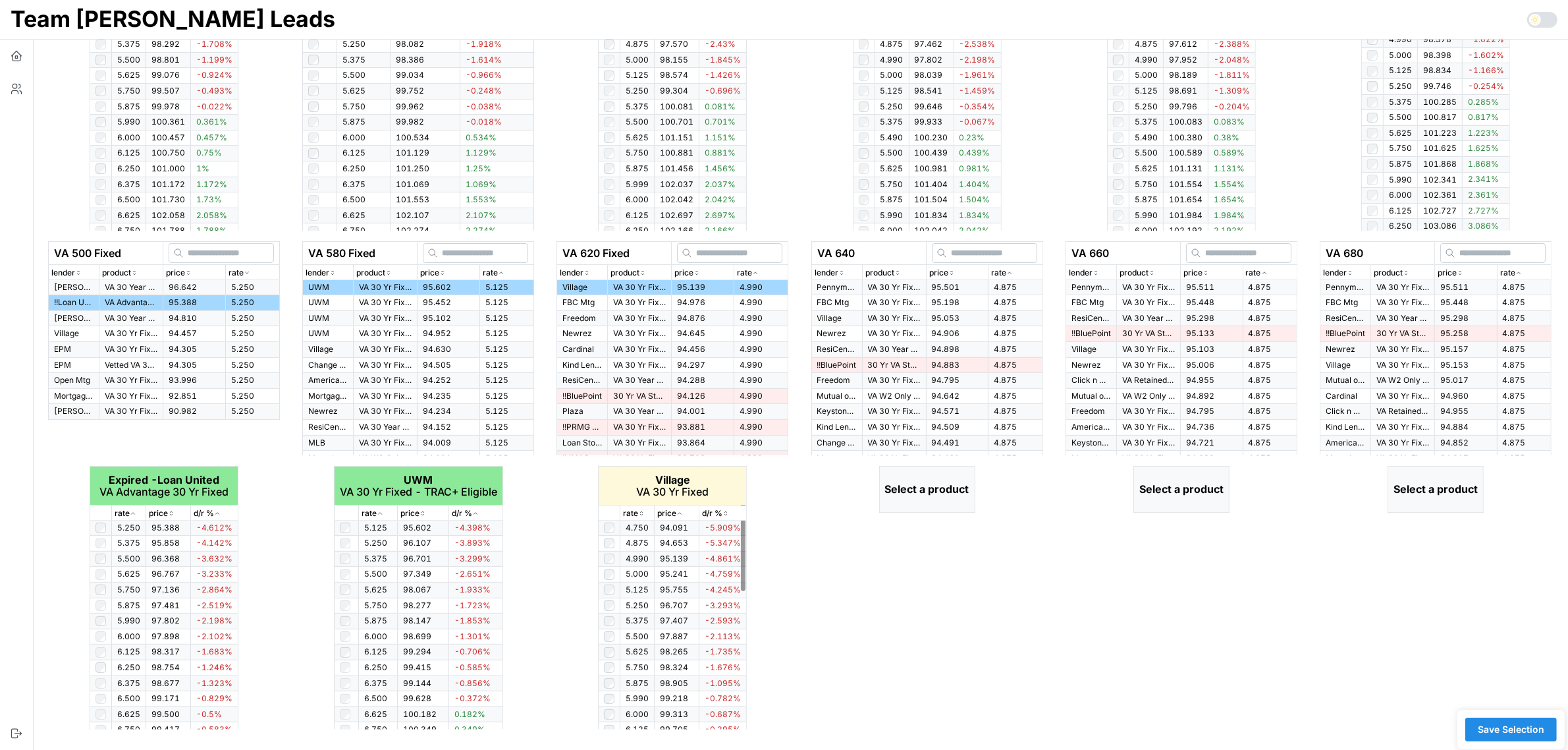
click at [642, 517] on div "rate" at bounding box center [637, 513] width 29 height 13
click at [640, 512] on icon "button" at bounding box center [641, 513] width 7 height 8
click at [1011, 271] on icon "button" at bounding box center [1009, 272] width 7 height 8
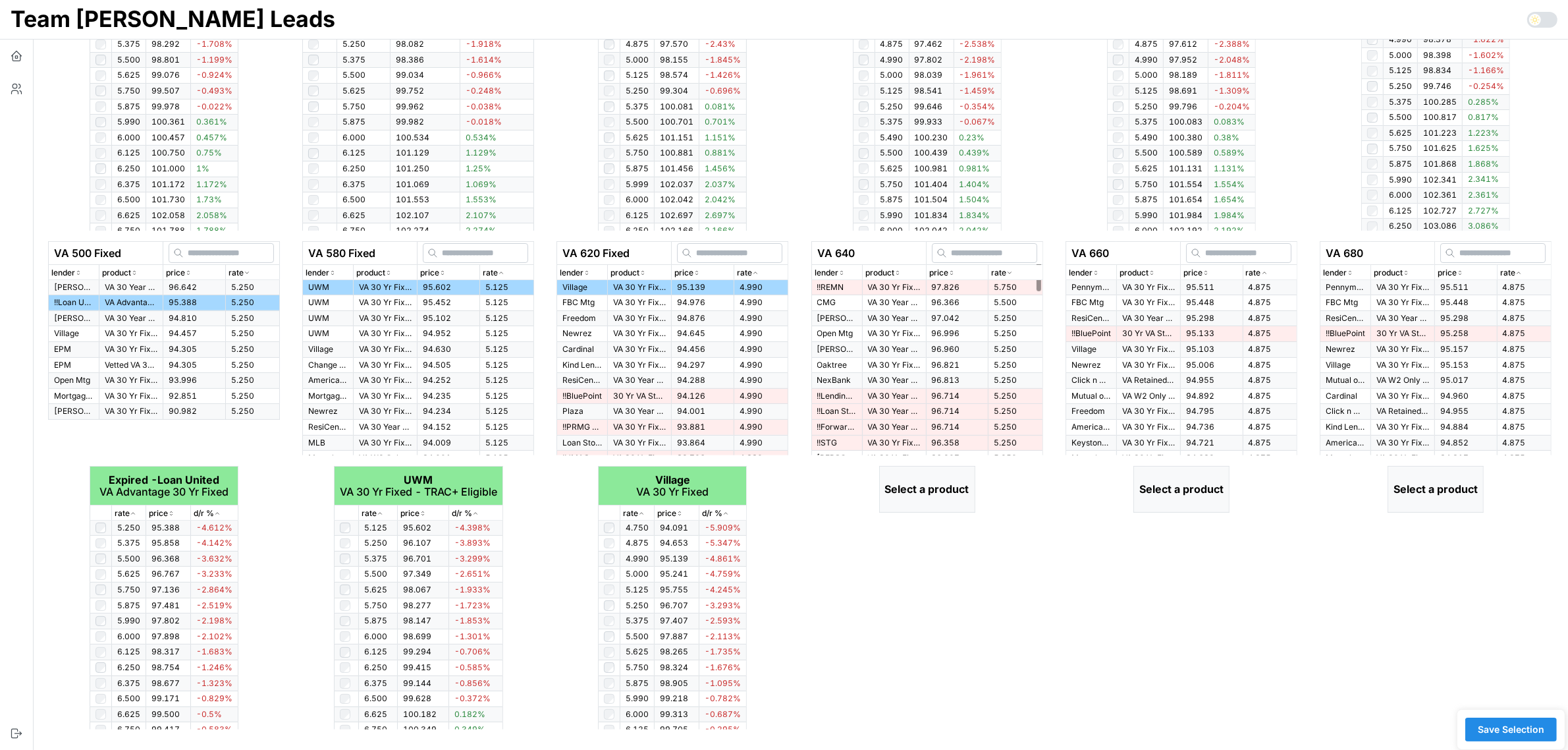
click at [1011, 272] on icon "button" at bounding box center [1010, 273] width 3 height 2
click at [956, 282] on td "95.501" at bounding box center [957, 287] width 62 height 15
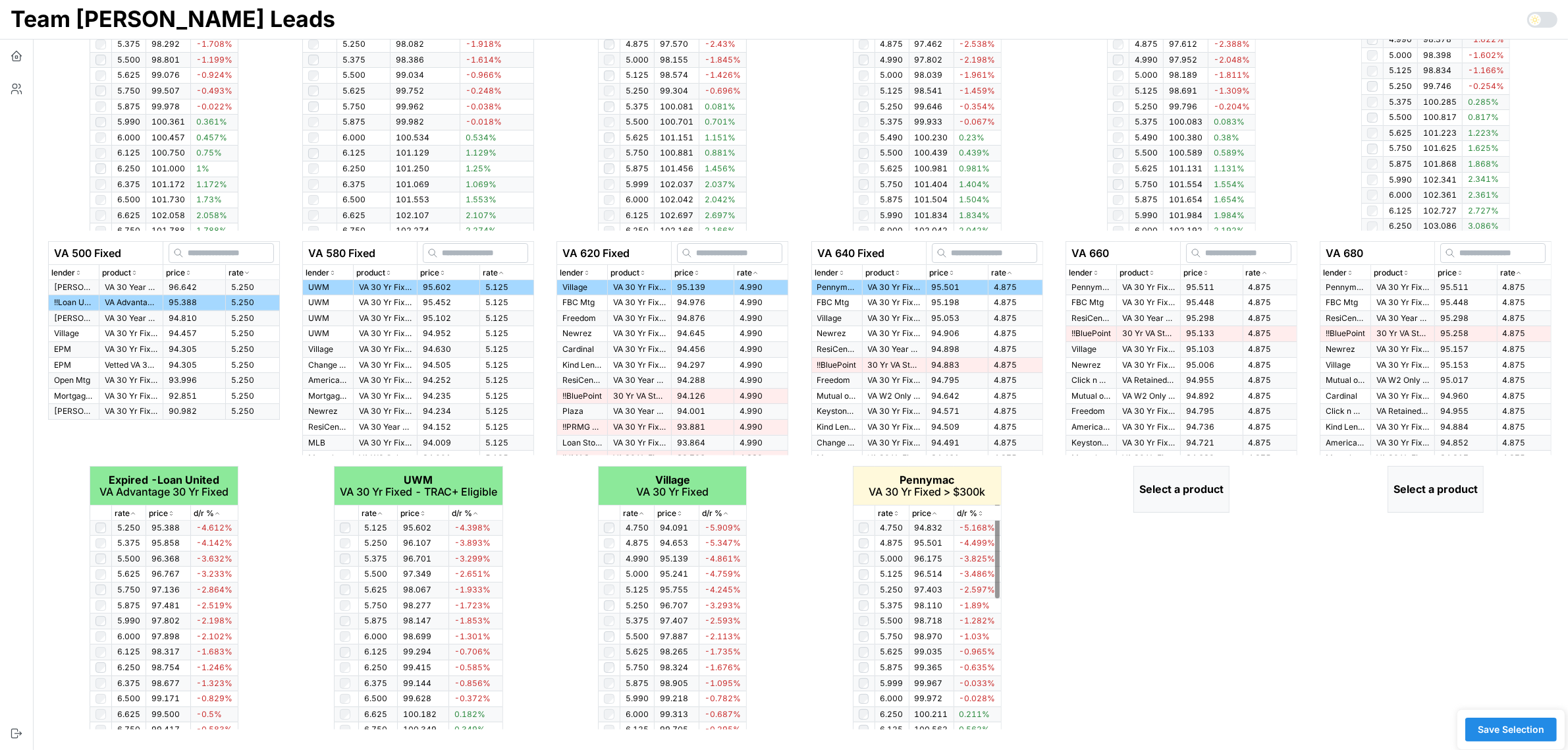
click at [898, 507] on div "rate" at bounding box center [892, 513] width 29 height 13
click at [897, 512] on icon "button" at bounding box center [896, 513] width 7 height 8
click at [1263, 272] on icon "button" at bounding box center [1264, 272] width 7 height 8
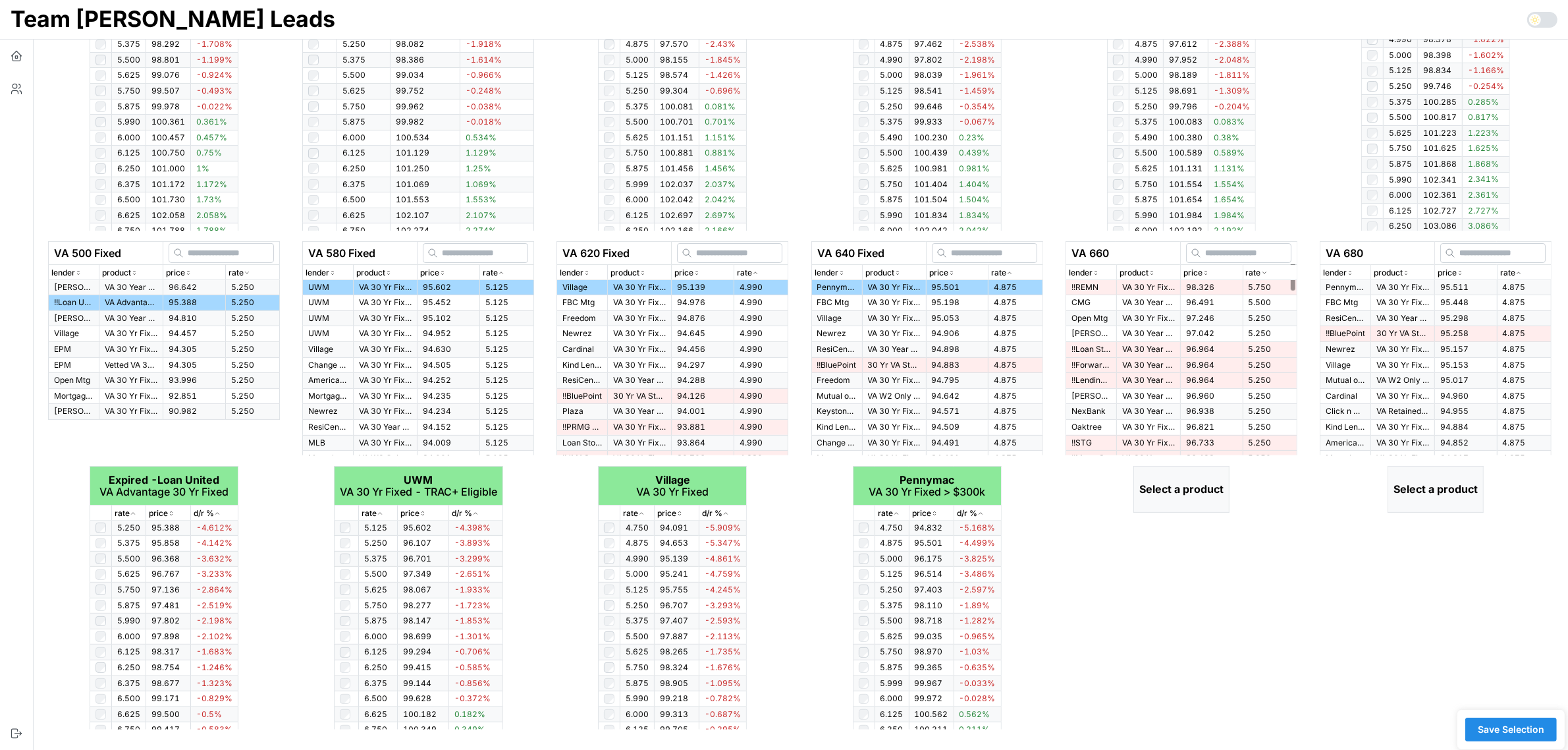
click at [1263, 272] on icon "button" at bounding box center [1264, 272] width 7 height 8
click at [1190, 293] on td "95.511" at bounding box center [1211, 287] width 62 height 15
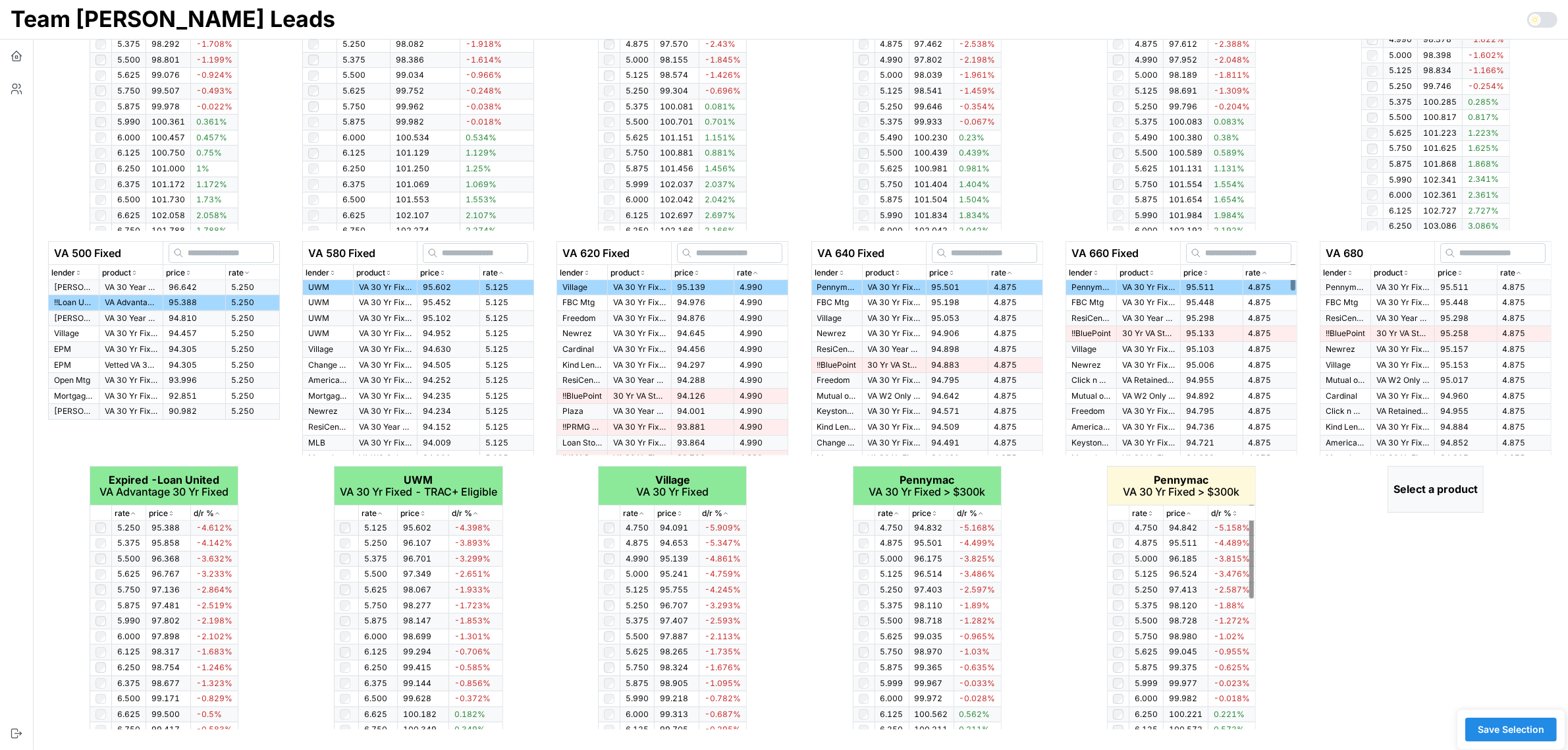
click at [1148, 511] on icon "button" at bounding box center [1151, 513] width 7 height 8
click at [1148, 509] on icon "button" at bounding box center [1151, 513] width 7 height 8
click at [1516, 270] on icon "button" at bounding box center [1518, 272] width 7 height 8
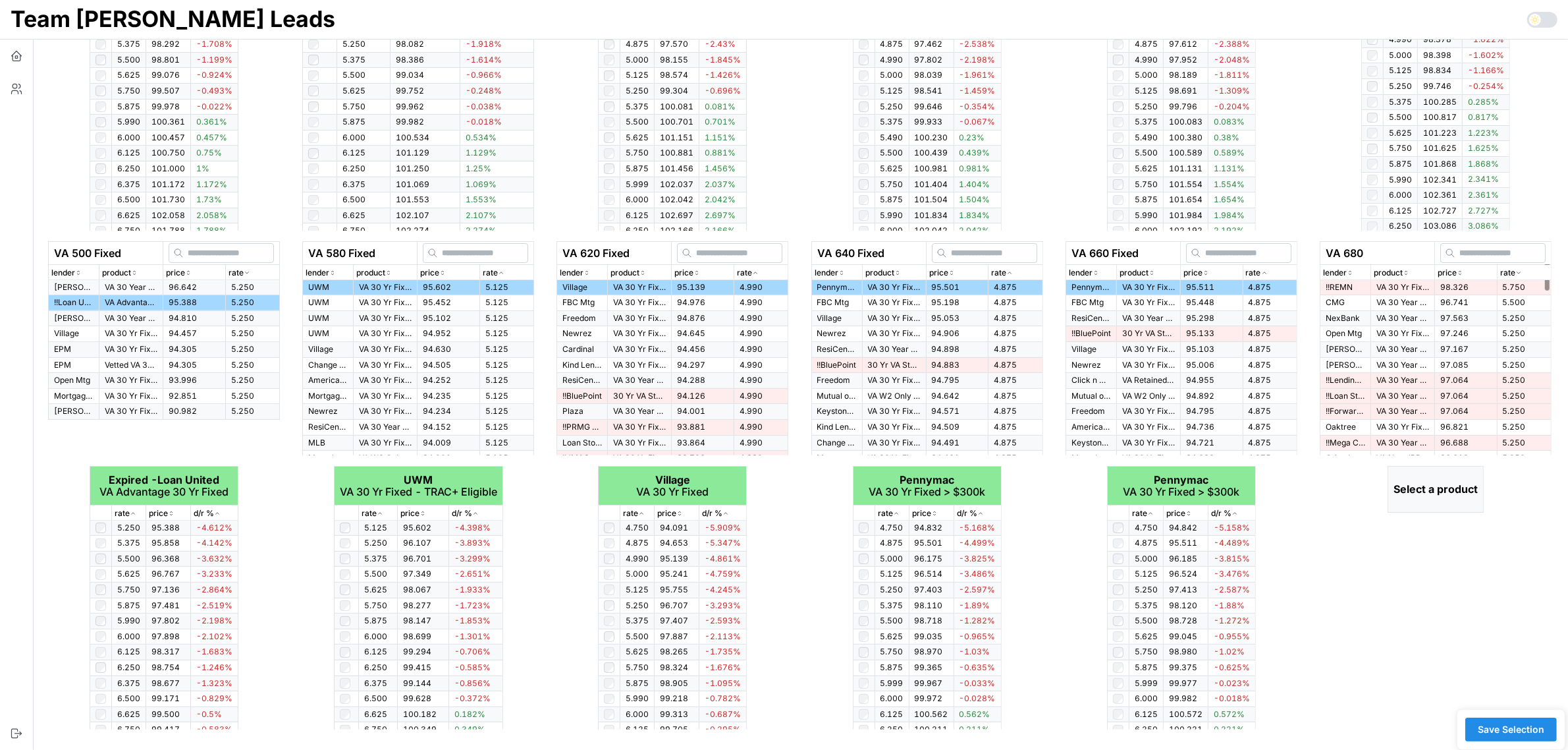
click at [1516, 270] on icon "button" at bounding box center [1518, 272] width 7 height 8
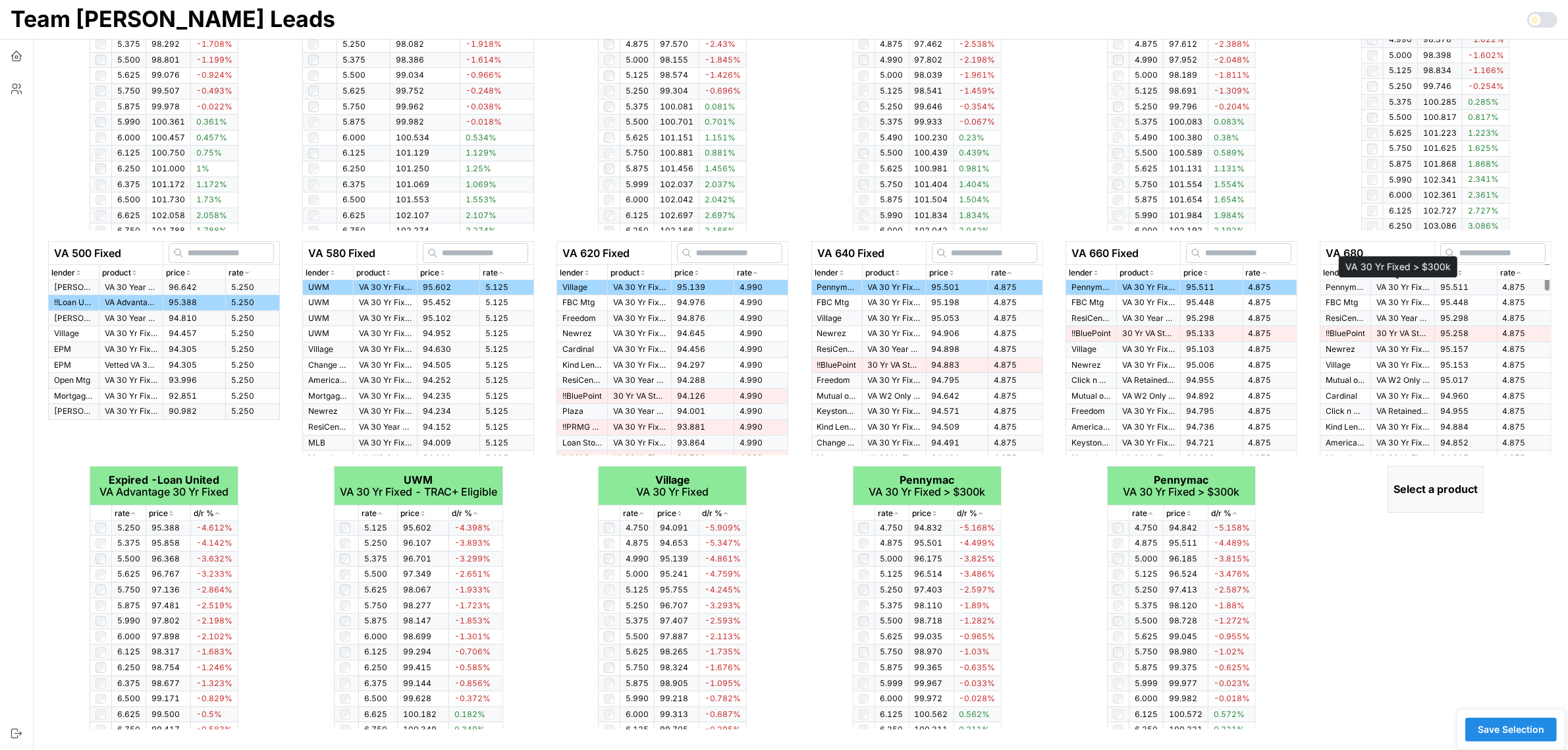
click at [1378, 289] on p "VA 30 Yr Fixed > $300k" at bounding box center [1403, 287] width 53 height 11
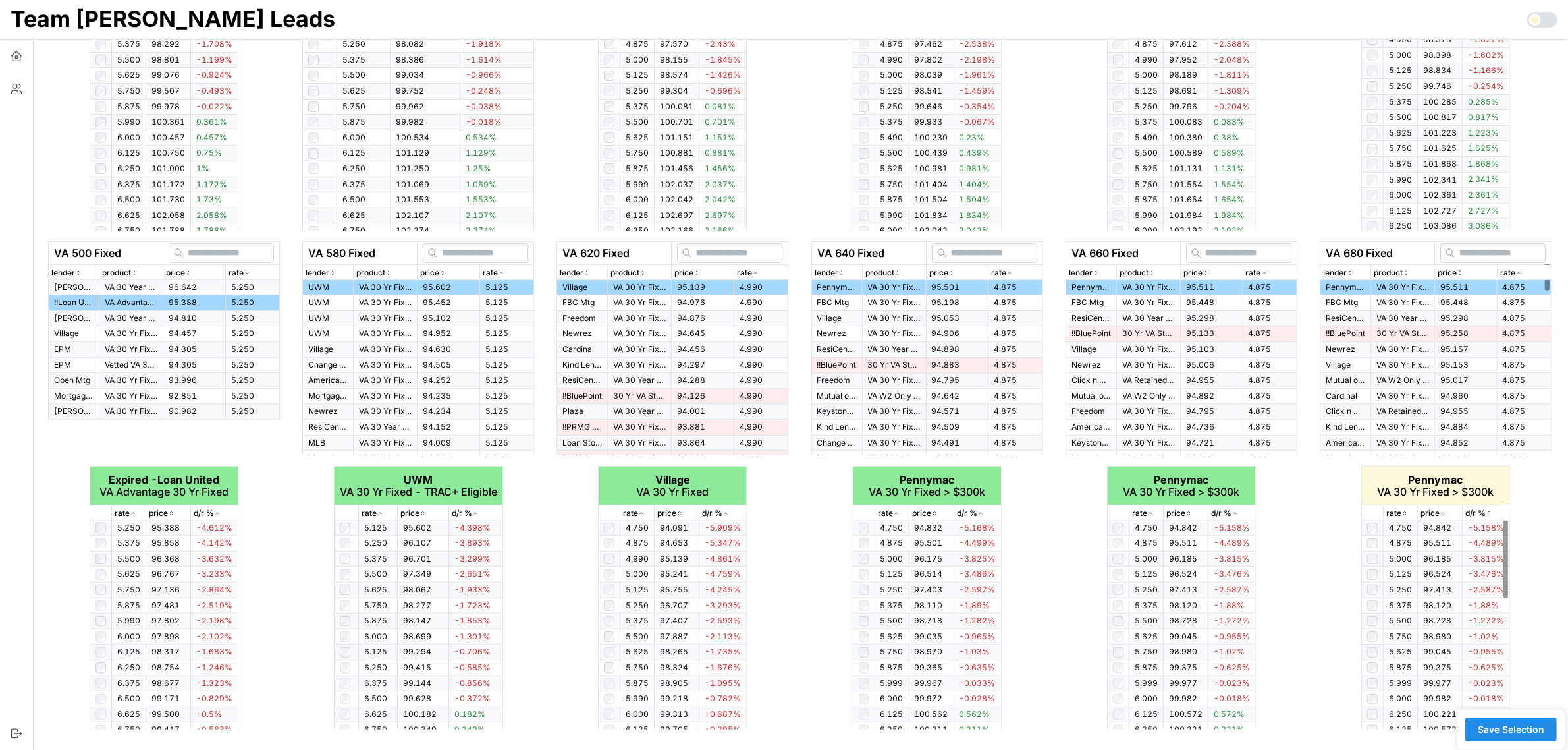
click at [1402, 511] on icon "button" at bounding box center [1405, 513] width 7 height 8
click at [1522, 720] on span "Save Selection" at bounding box center [1511, 730] width 66 height 23
click at [1513, 725] on span "Save Selection" at bounding box center [1511, 730] width 66 height 23
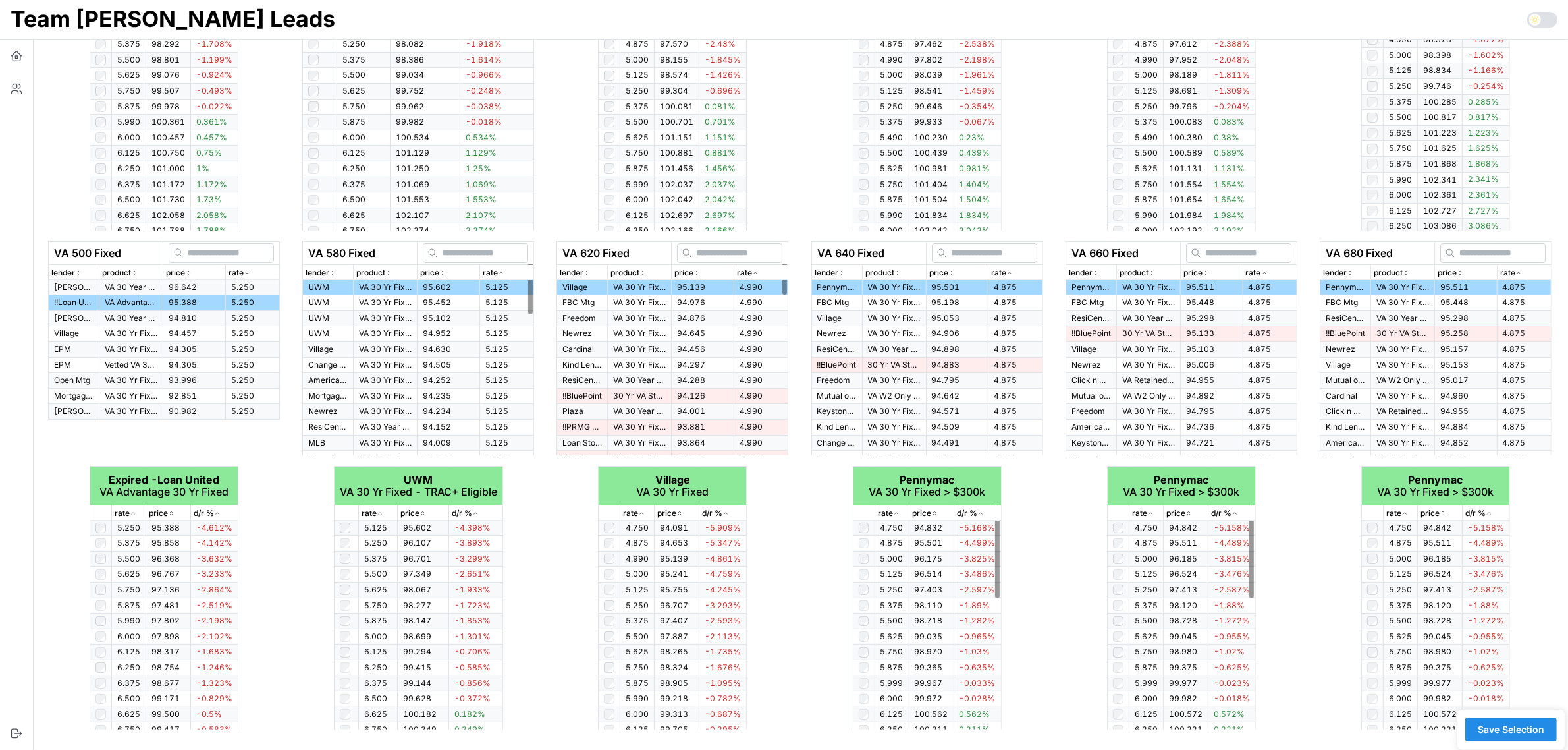
click at [1533, 729] on span "Save Selection" at bounding box center [1511, 730] width 66 height 23
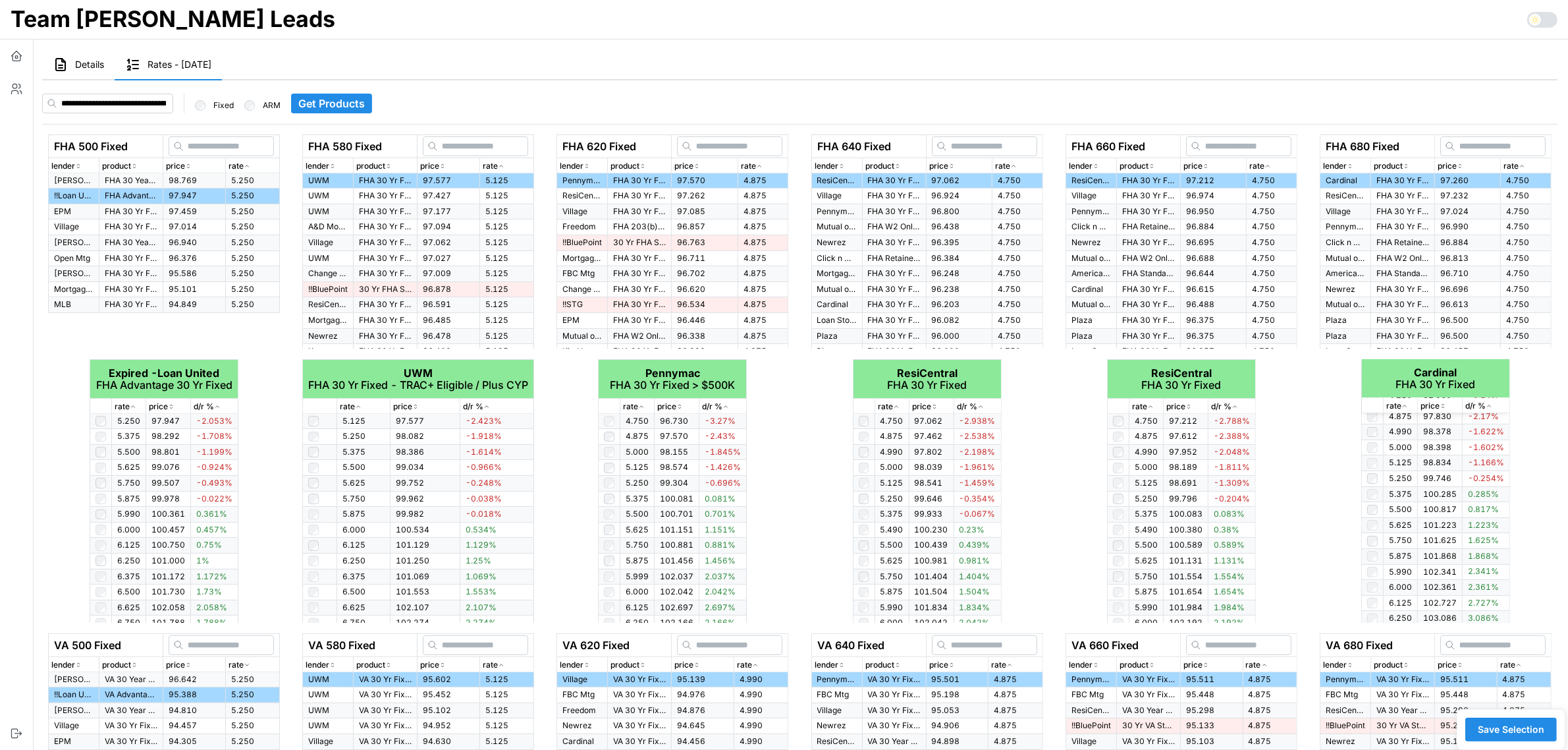
click at [96, 61] on span "Details" at bounding box center [89, 65] width 29 height 9
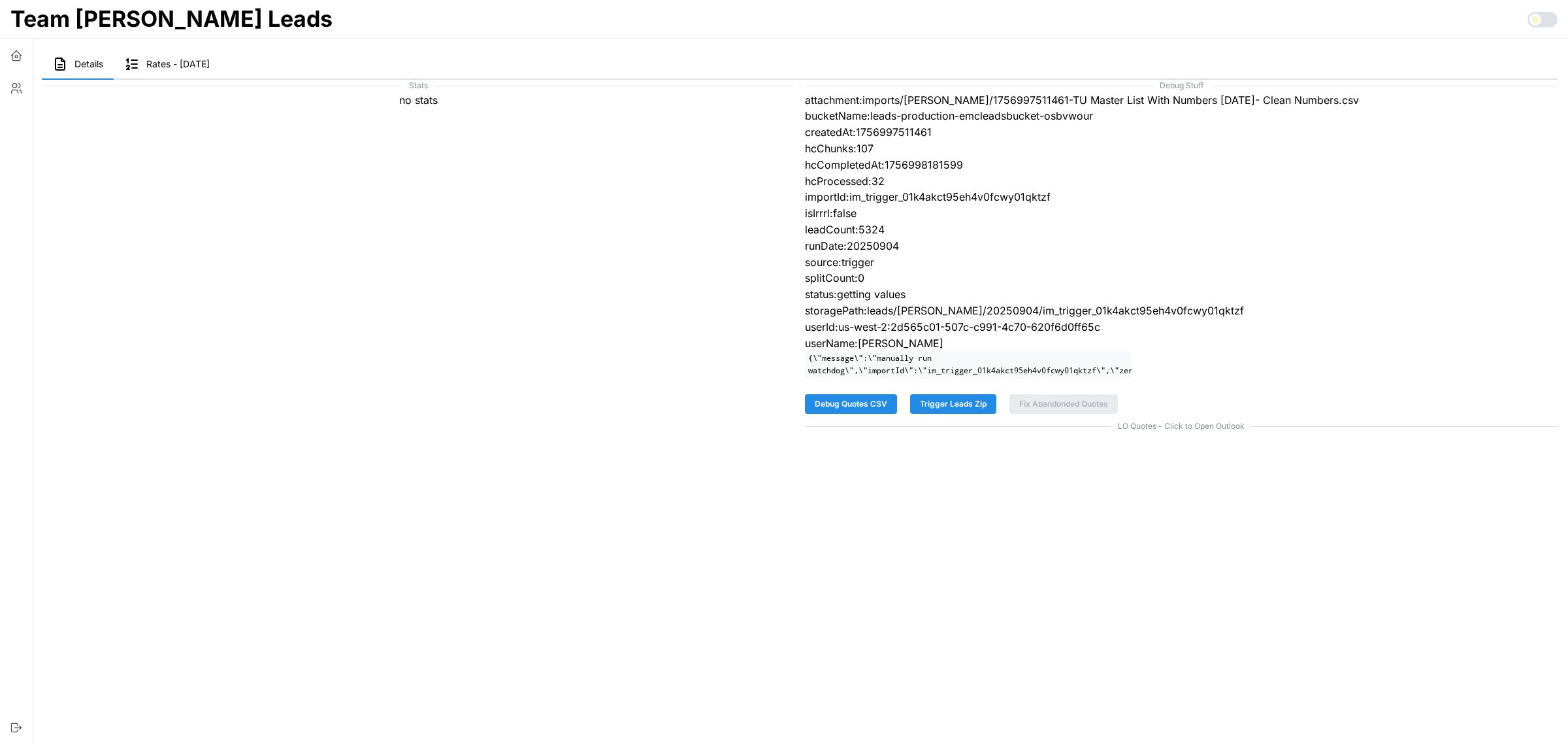
click at [187, 66] on span "Rates - 2025-09-04" at bounding box center [178, 64] width 63 height 9
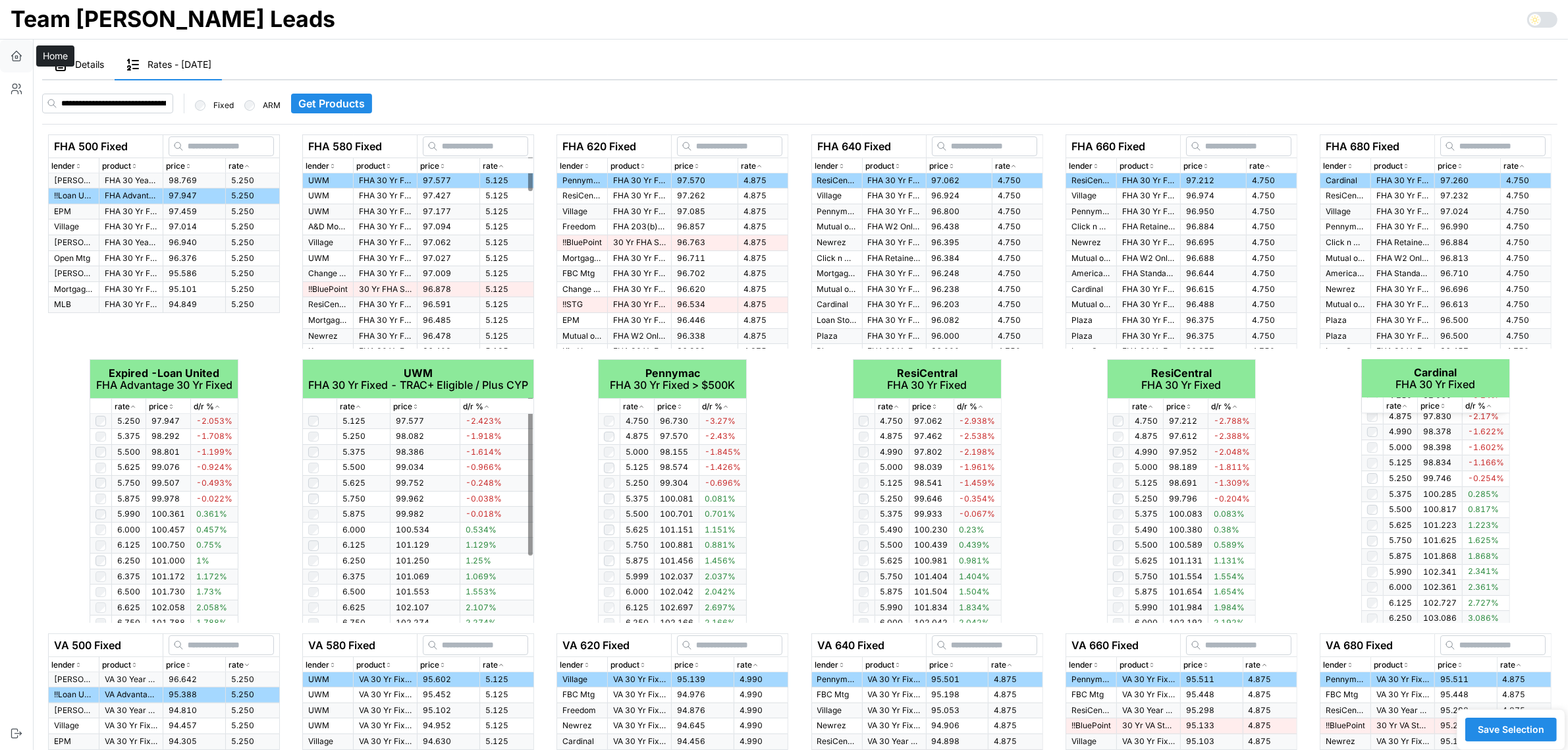
click at [21, 61] on icon "button" at bounding box center [17, 56] width 14 height 14
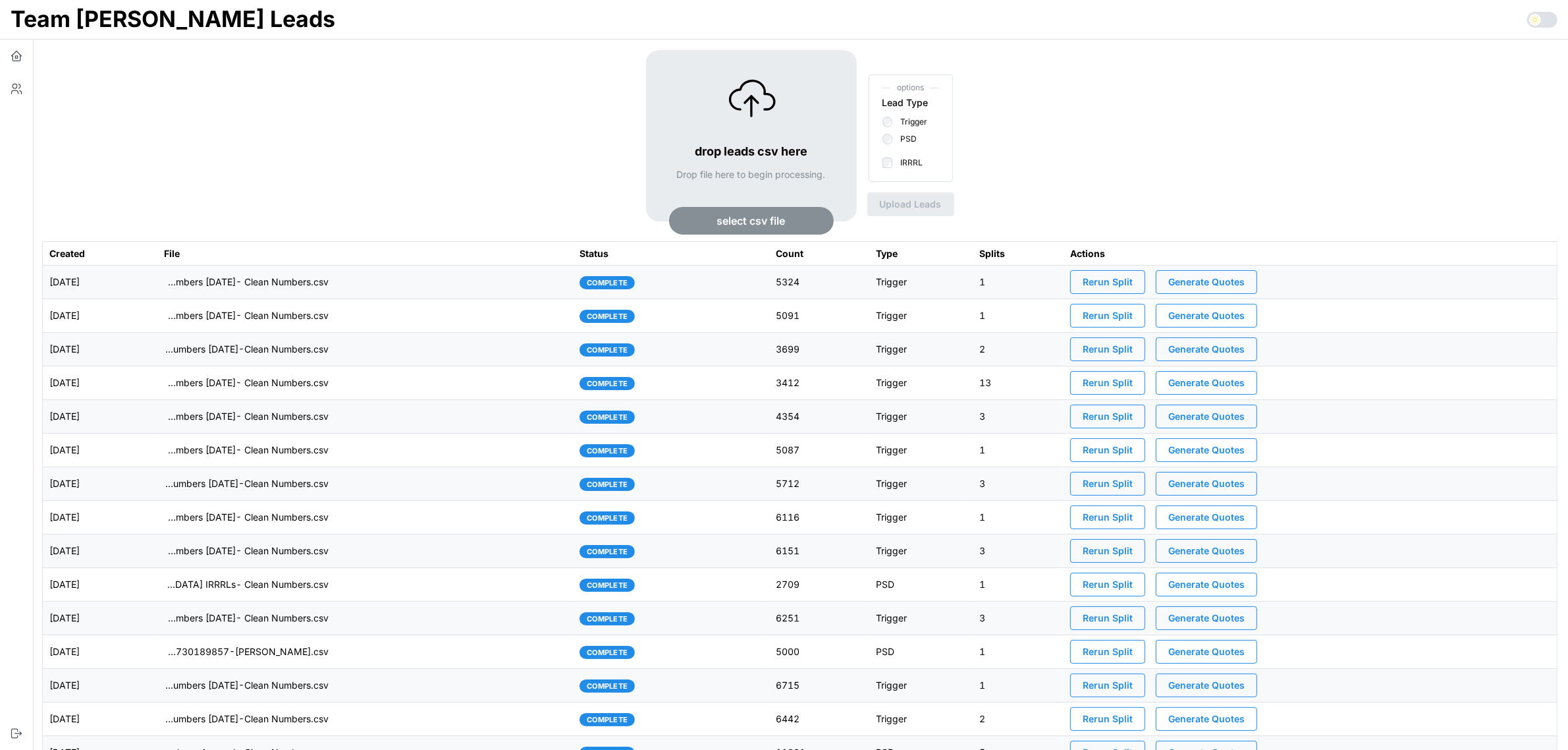
click at [517, 284] on td "imports/[PERSON_NAME]/1756997511461-TU Master List With Numbers [DATE]- Clean N…" at bounding box center [365, 282] width 416 height 34
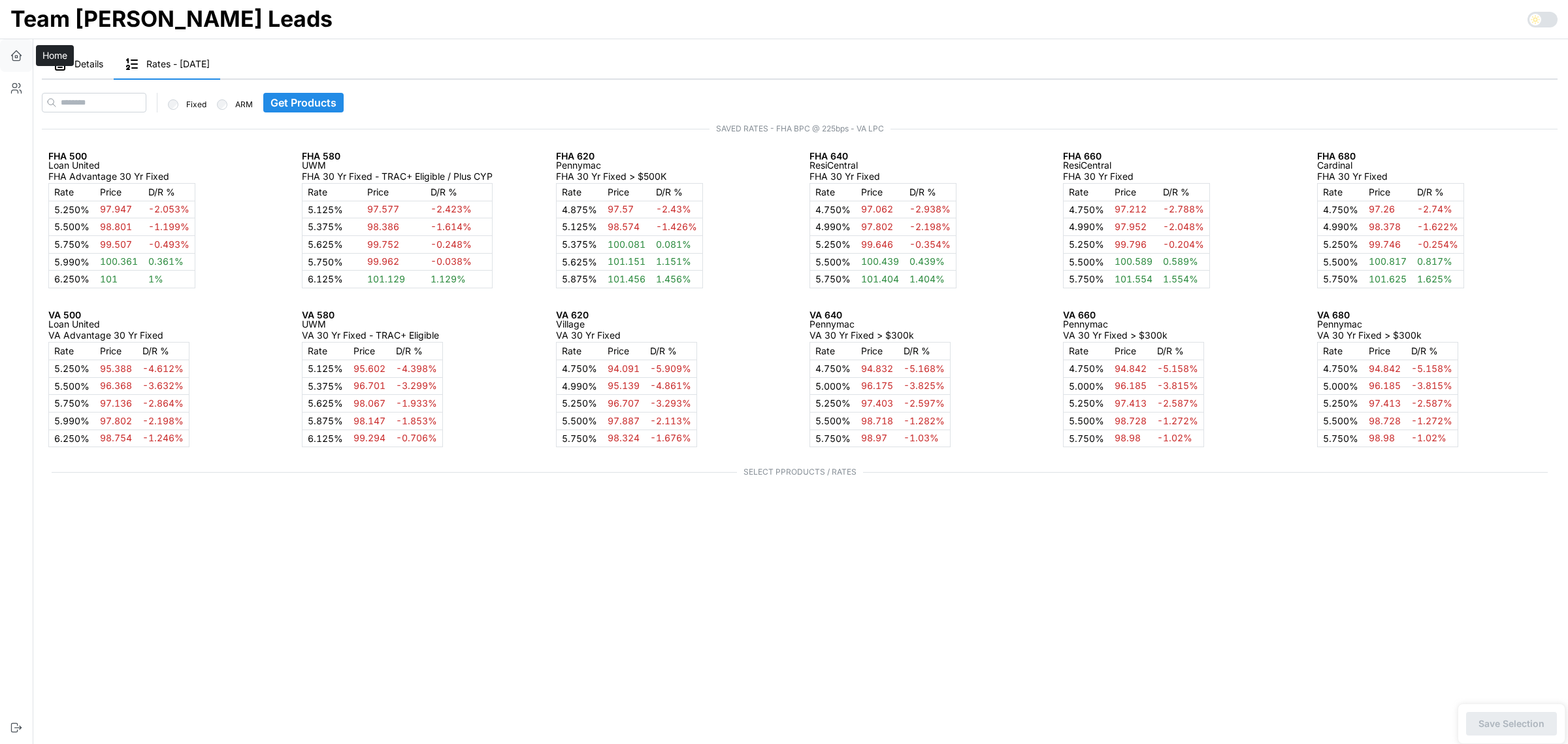
click at [27, 51] on button "button" at bounding box center [16, 56] width 33 height 33
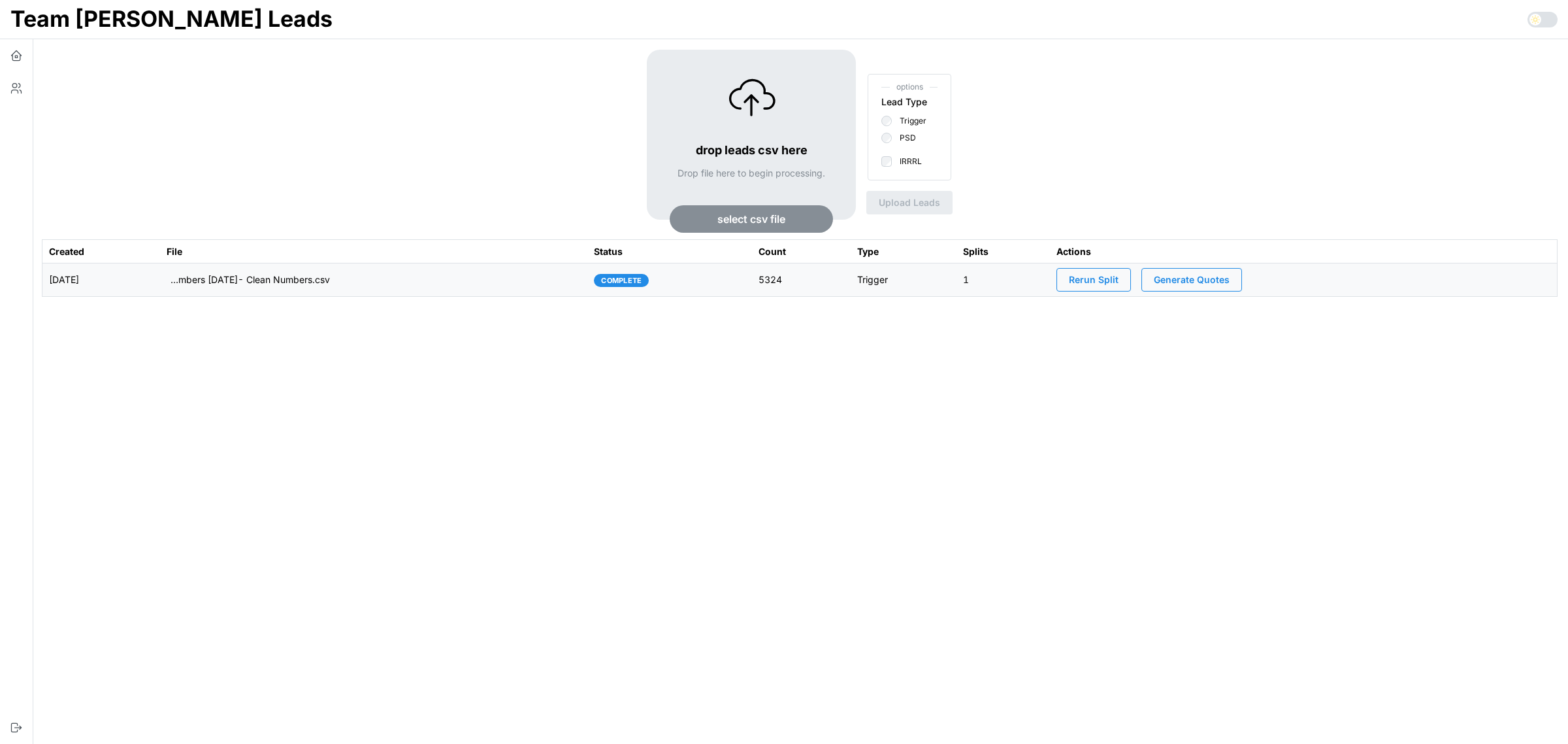
click at [1228, 278] on span "Generate Quotes" at bounding box center [1192, 280] width 76 height 22
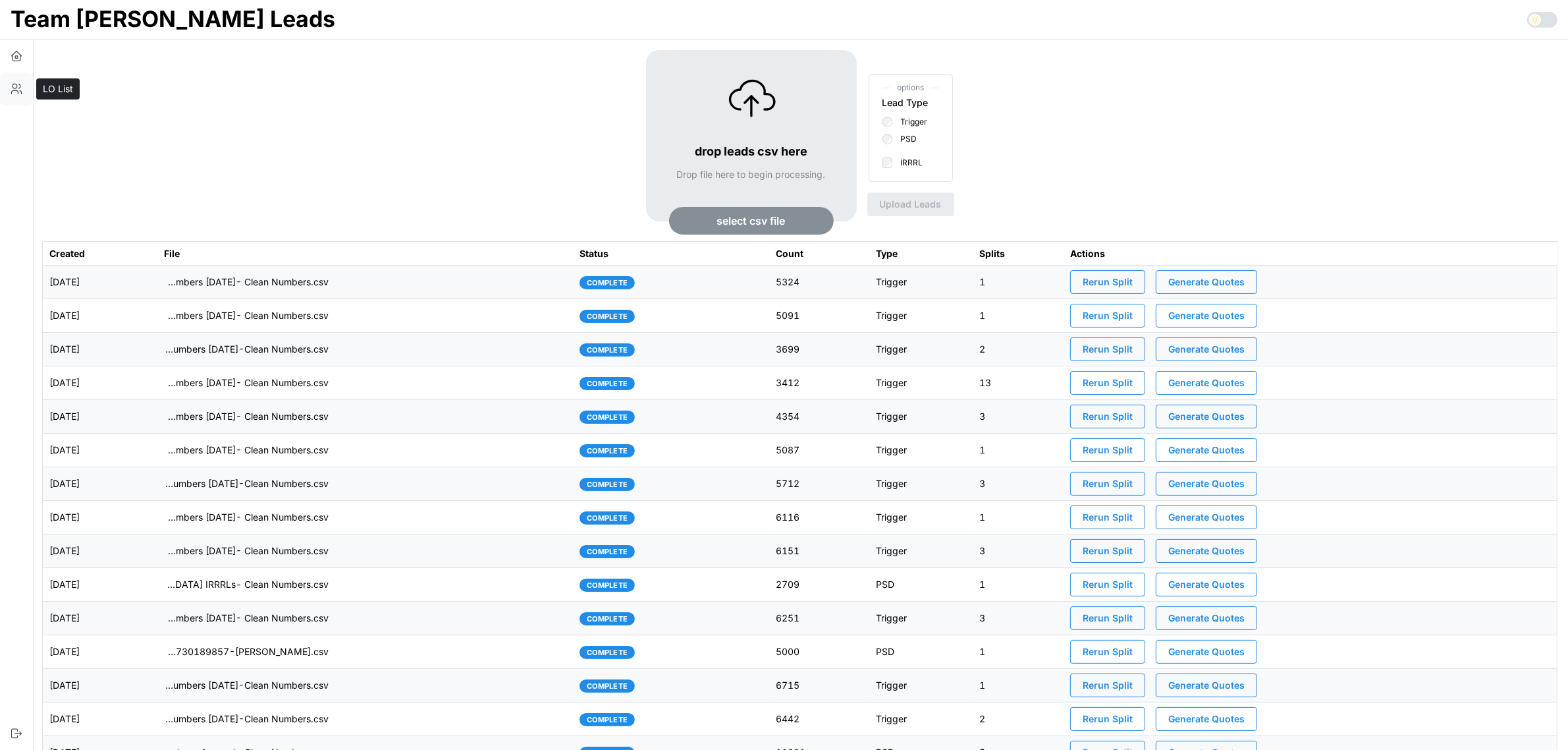
click at [17, 89] on icon "button" at bounding box center [17, 89] width 14 height 14
click at [19, 53] on icon "button" at bounding box center [17, 53] width 10 height 5
click at [157, 284] on td "2025-09-04" at bounding box center [100, 282] width 114 height 34
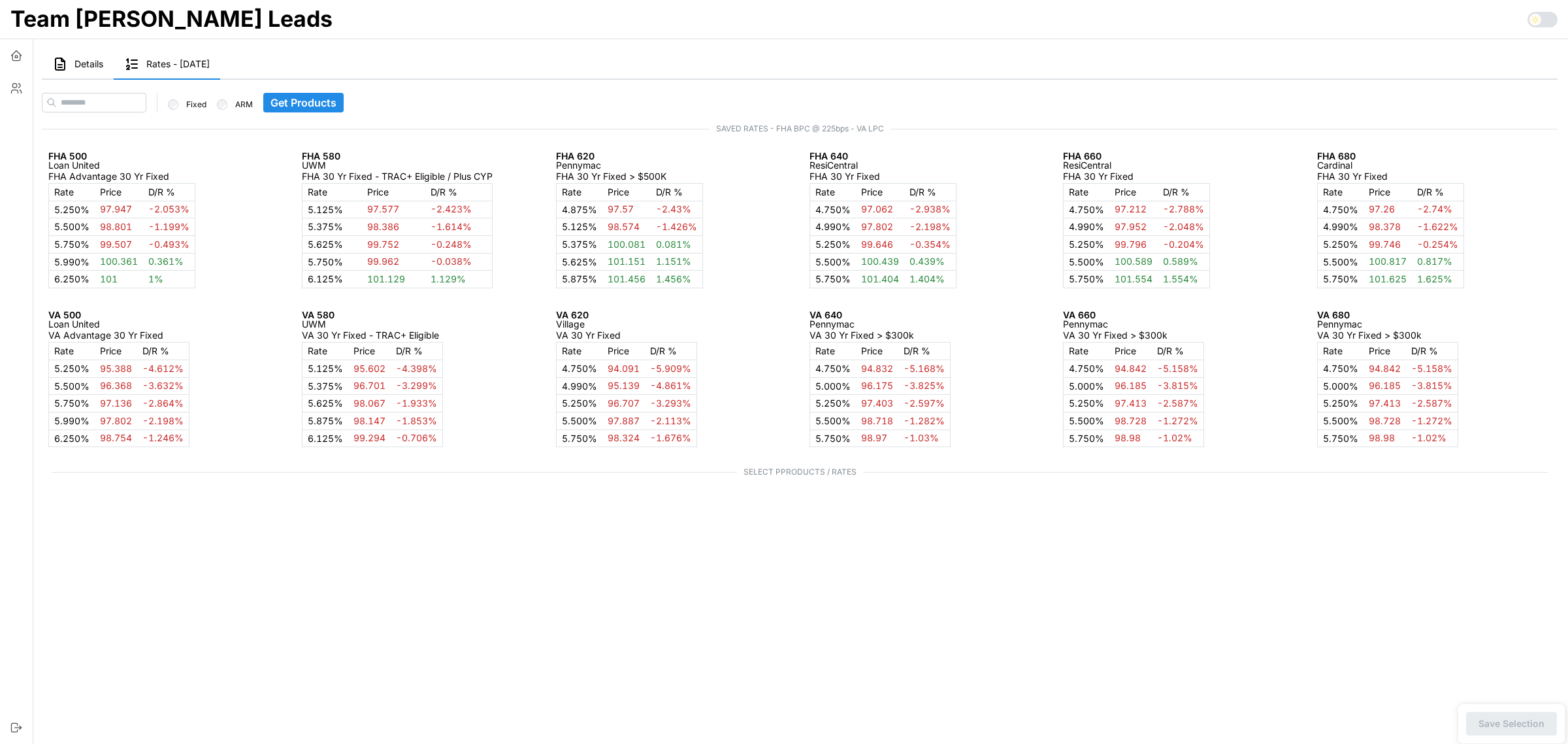
click at [85, 63] on span "Details" at bounding box center [89, 64] width 29 height 9
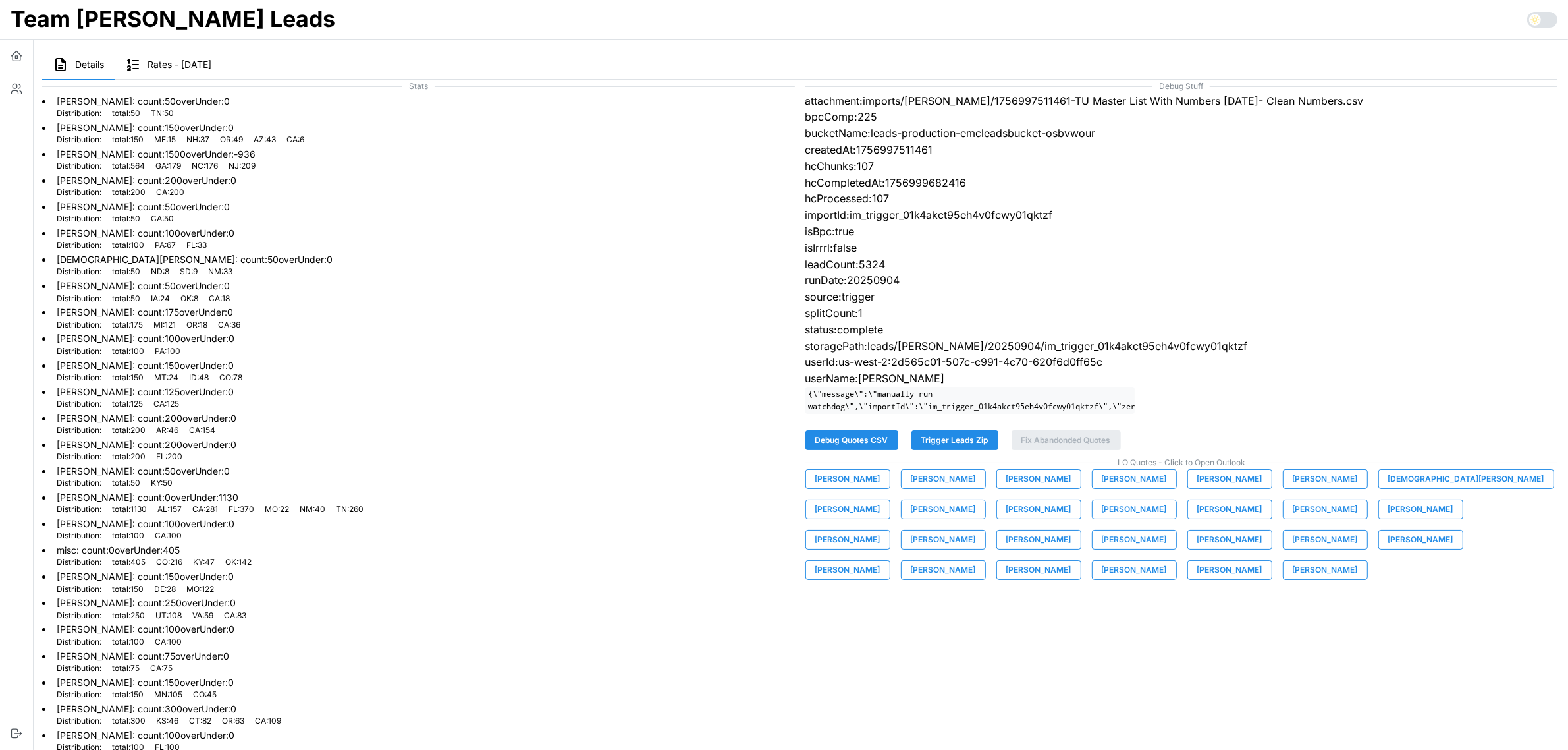
click at [851, 488] on span "Andre Makapagal" at bounding box center [848, 478] width 65 height 19
click at [946, 481] on span "Ashley Marx" at bounding box center [943, 478] width 65 height 19
click at [1037, 488] on span "Bianca Guzman" at bounding box center [1039, 478] width 65 height 19
click at [1127, 488] on span "Brandon Hamrick" at bounding box center [1134, 478] width 65 height 19
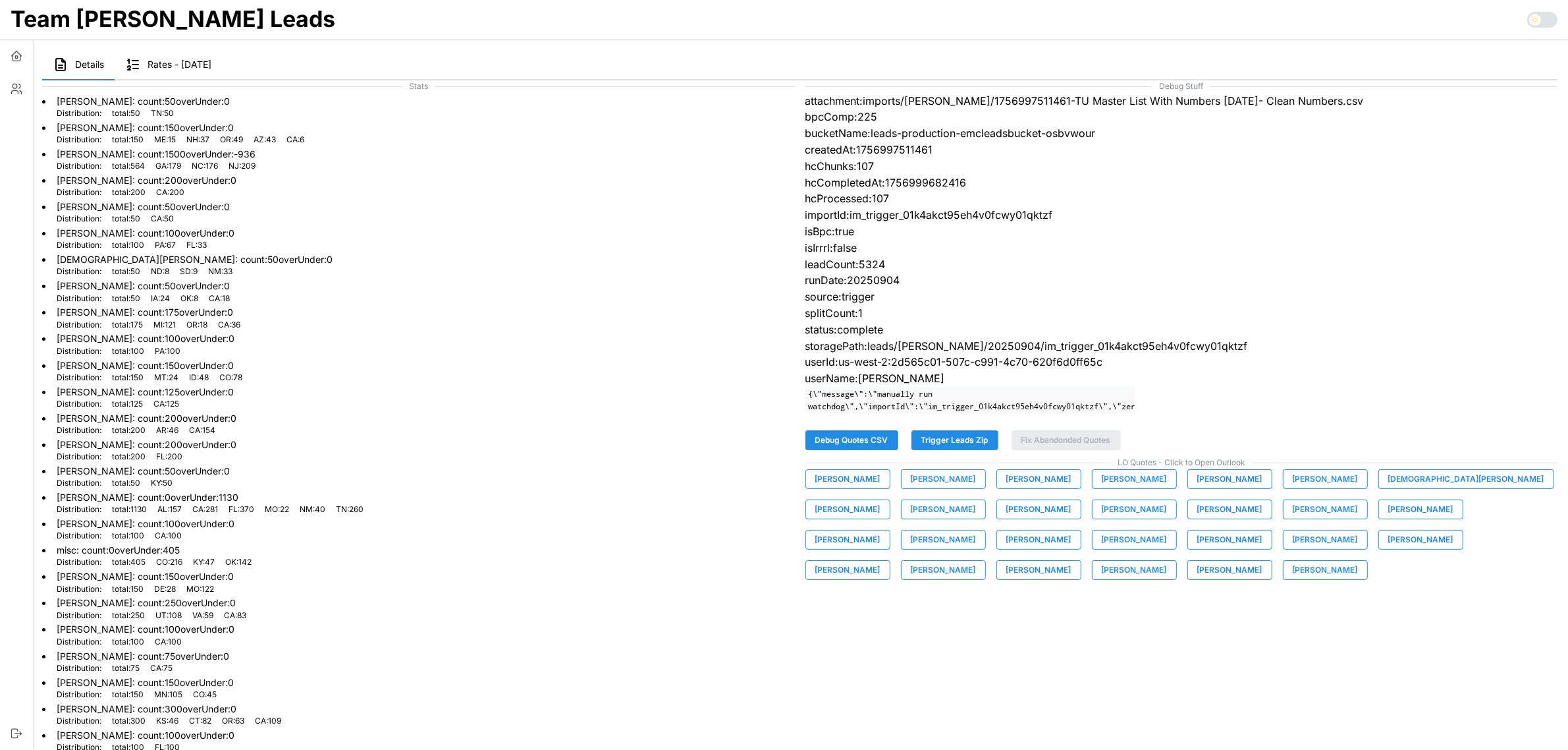
click at [1230, 488] on span "Carolina Sepulveda" at bounding box center [1230, 478] width 65 height 19
click at [1312, 488] on span "Chris Cessac" at bounding box center [1325, 478] width 65 height 19
click at [1391, 488] on span "Christian Roberts" at bounding box center [1466, 478] width 156 height 19
click at [881, 500] on span "Damien Shafer" at bounding box center [848, 509] width 65 height 19
click at [911, 518] on span "David Guzman" at bounding box center [943, 509] width 65 height 19
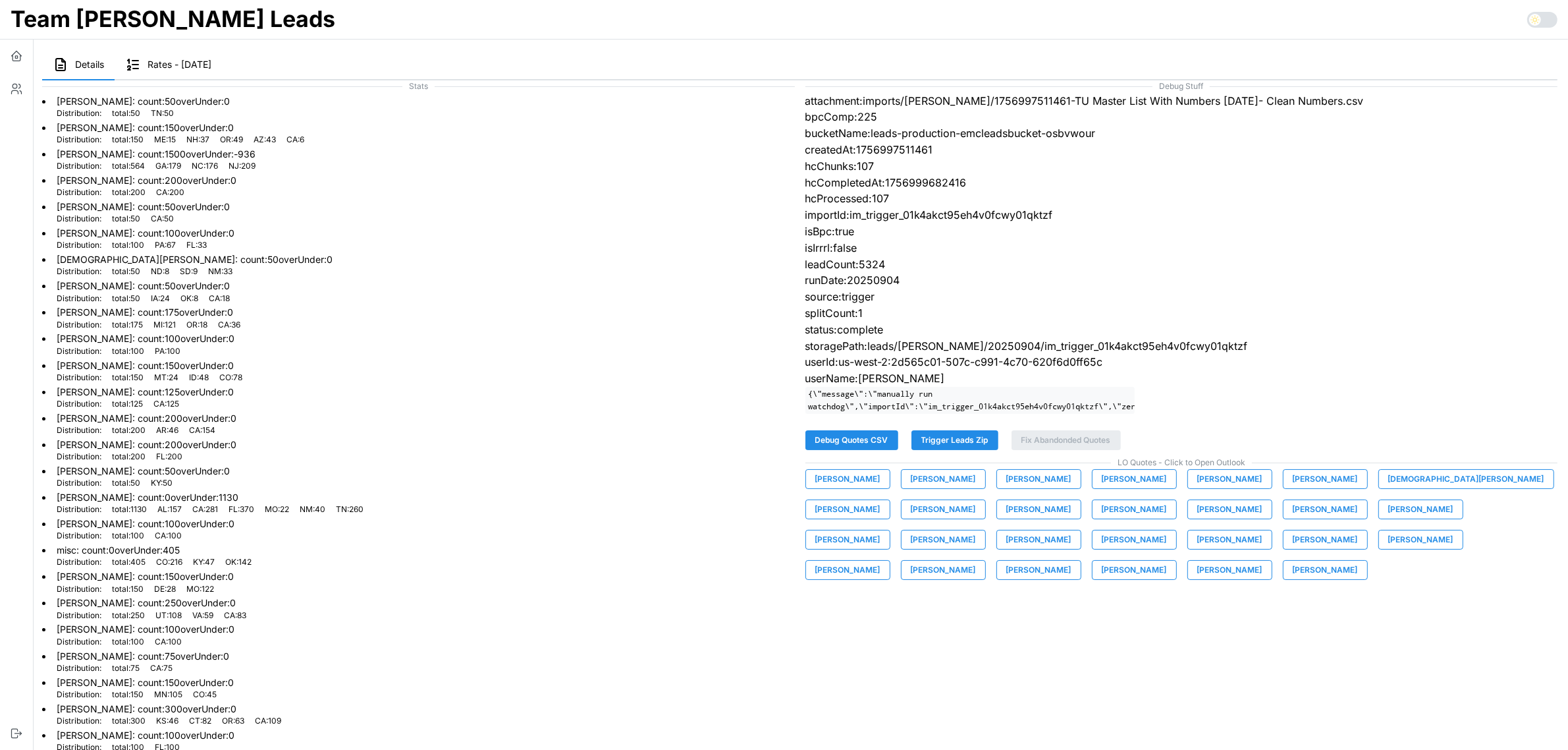
click at [1006, 518] on span "Dillon Snow" at bounding box center [1039, 509] width 65 height 19
click at [1102, 517] on span "Elisabeth Cone" at bounding box center [1134, 509] width 65 height 19
click at [1197, 518] on span "Jeremy Hicks" at bounding box center [1230, 509] width 65 height 19
click at [1293, 518] on span "Joe Prizner" at bounding box center [1325, 509] width 65 height 19
click at [1388, 518] on span "Kaan Solagan" at bounding box center [1421, 509] width 65 height 19
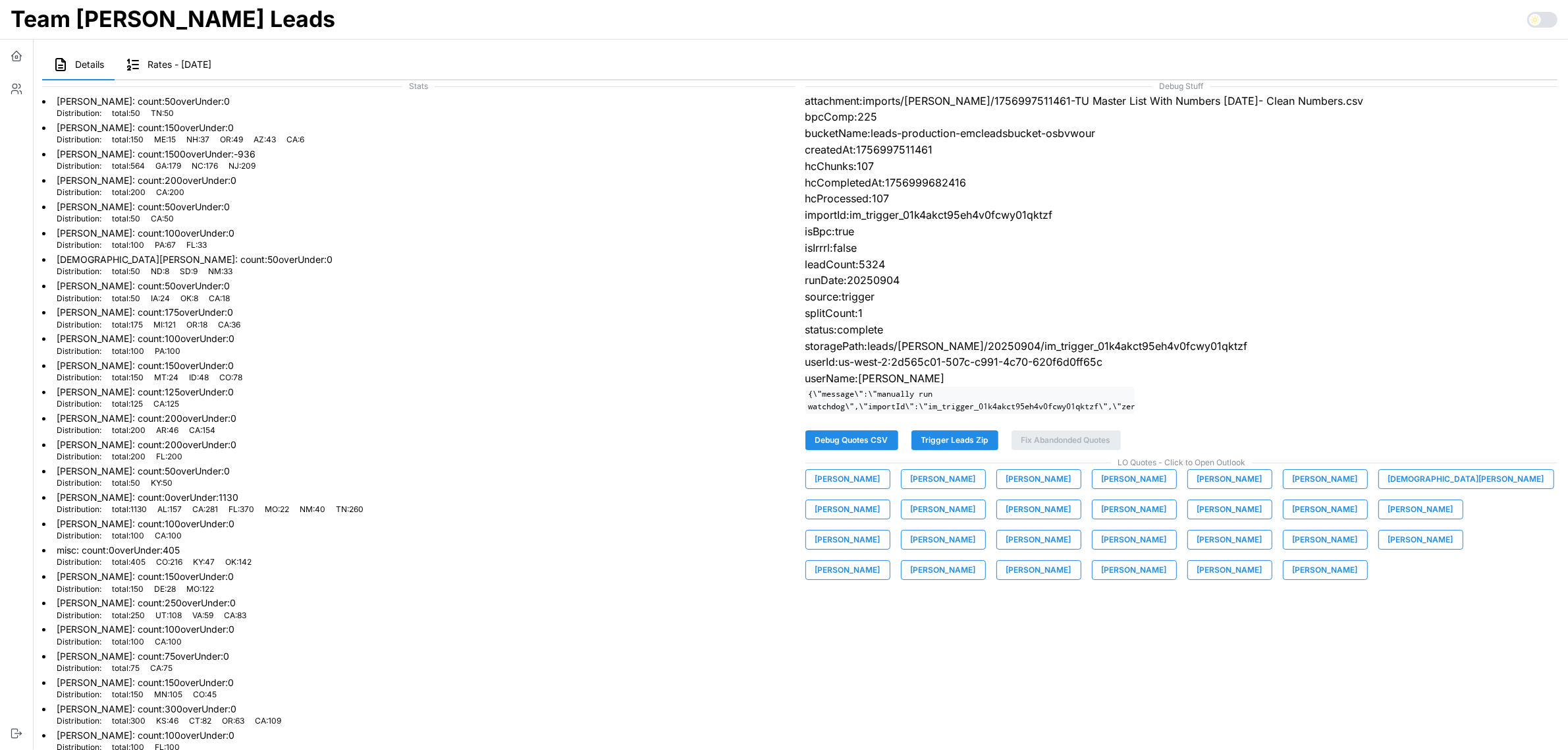
click at [881, 530] on span "Kirk Campbell" at bounding box center [848, 539] width 65 height 19
click at [1072, 530] on span "Mike Johnson" at bounding box center [1039, 539] width 65 height 19
click at [1102, 548] on span "Nick Johnson" at bounding box center [1134, 539] width 65 height 19
click at [1197, 548] on span "Nick Thomas" at bounding box center [1230, 539] width 65 height 19
click at [1293, 548] on span "Patrick Richardson" at bounding box center [1325, 539] width 65 height 19
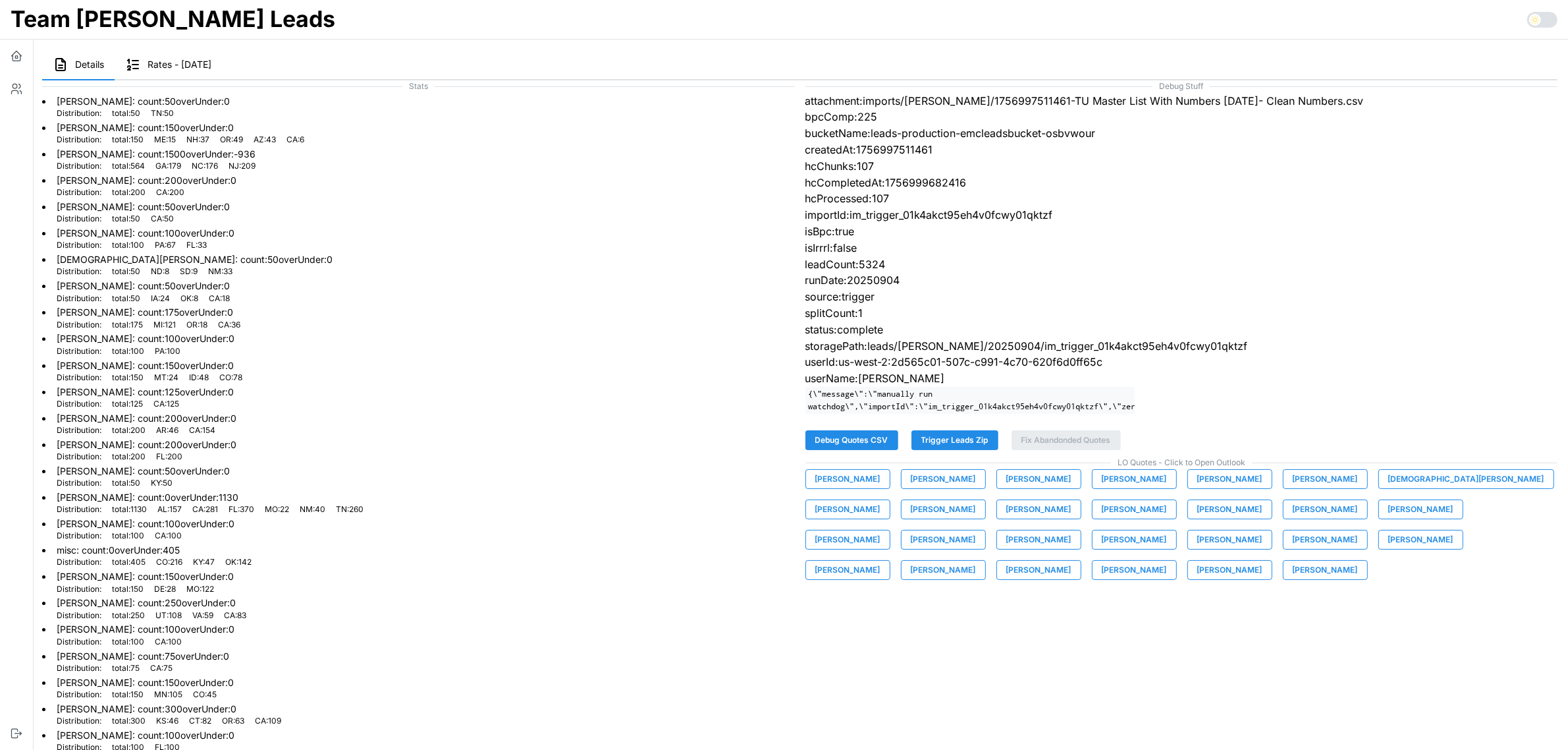
click at [1388, 548] on span "Patrick Von Kaenel" at bounding box center [1421, 539] width 65 height 19
click at [881, 560] on span "Scott Houin" at bounding box center [848, 569] width 65 height 19
click at [976, 560] on span "Serge Freeman" at bounding box center [943, 569] width 65 height 19
click at [1072, 560] on span "Susie Lim" at bounding box center [1039, 569] width 65 height 19
click at [1167, 560] on span "Tim Snow" at bounding box center [1134, 569] width 65 height 19
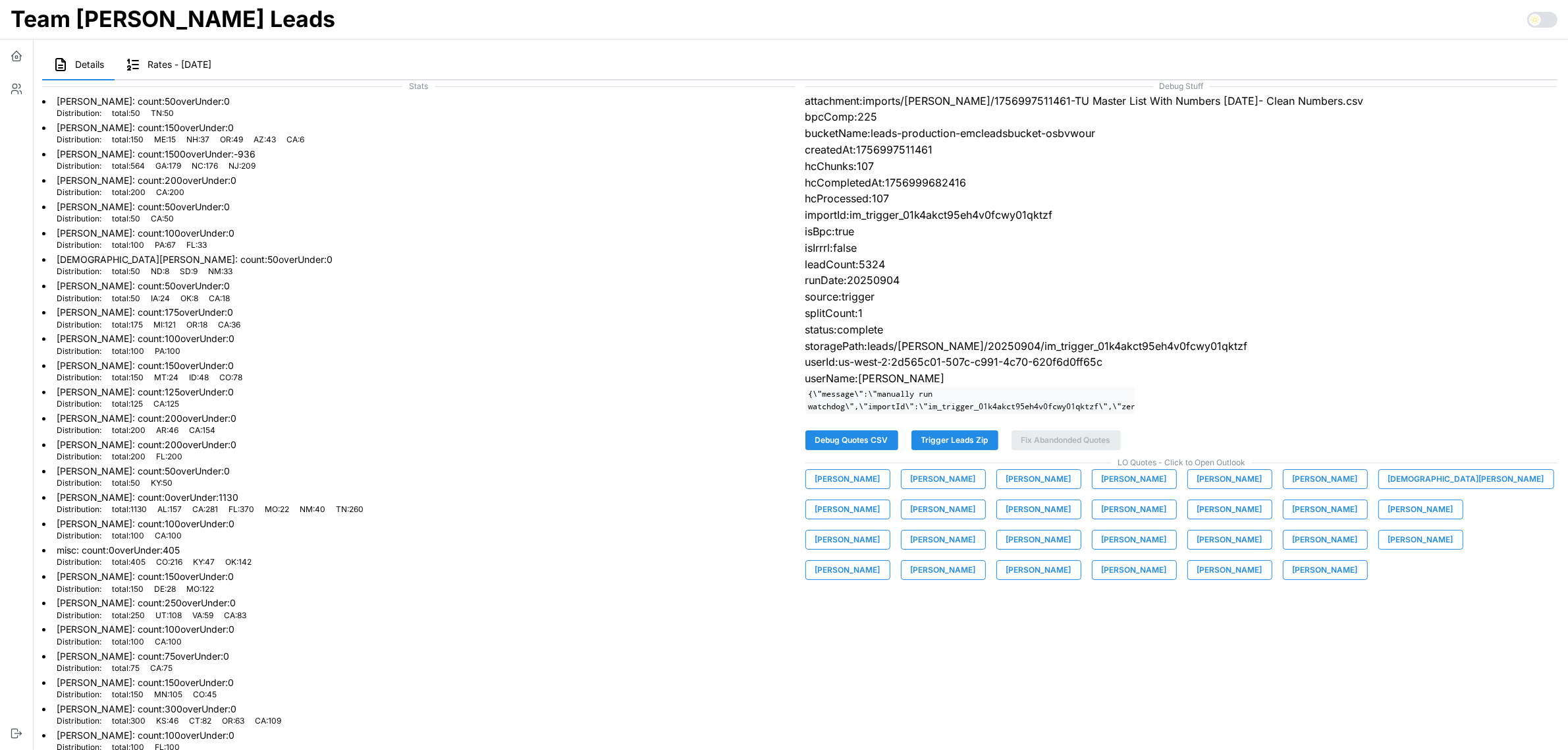
click at [1263, 560] on span "Tyler Warrick" at bounding box center [1230, 569] width 65 height 19
click at [1293, 579] on span "Zach Taylor" at bounding box center [1325, 569] width 65 height 19
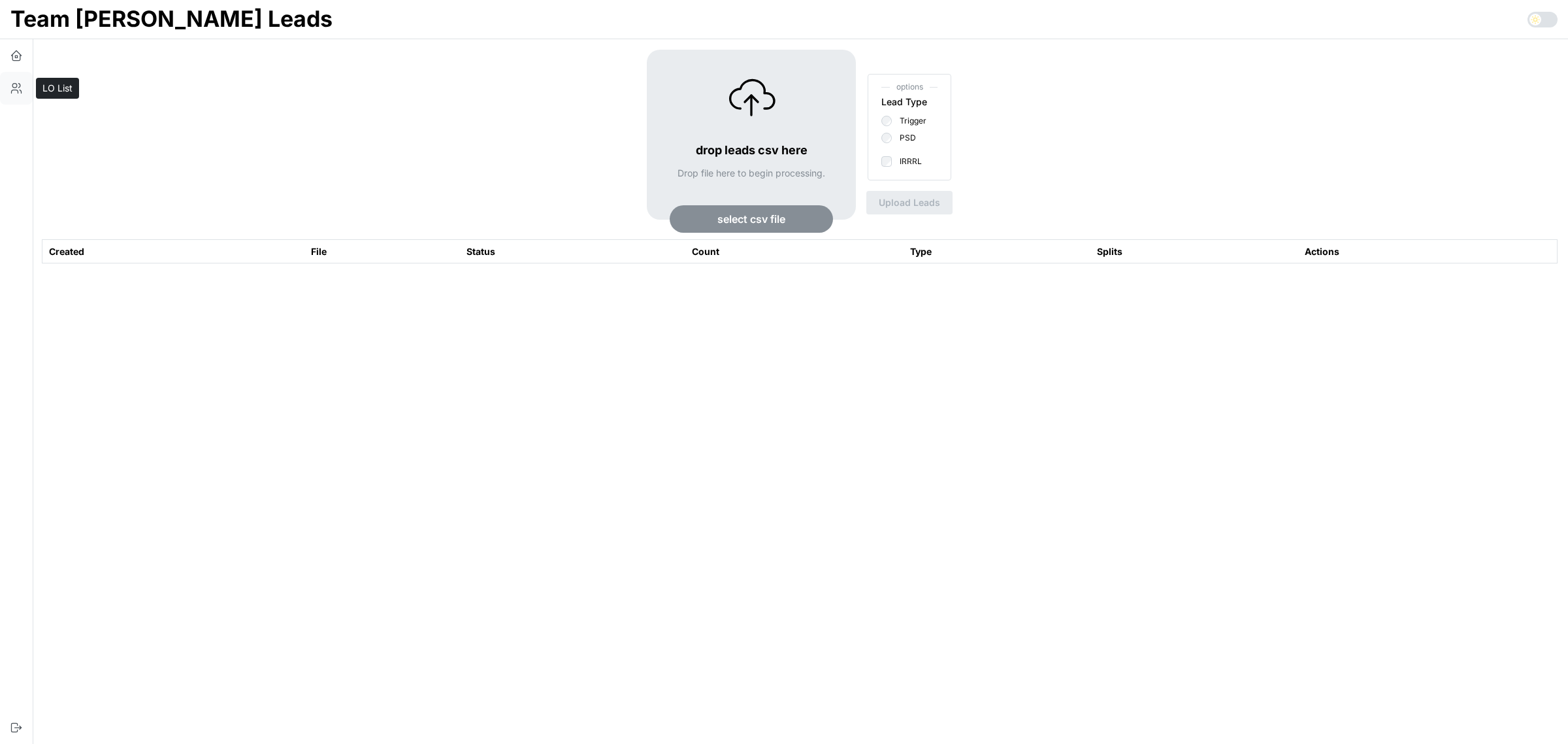
click at [19, 92] on icon "button" at bounding box center [16, 88] width 13 height 13
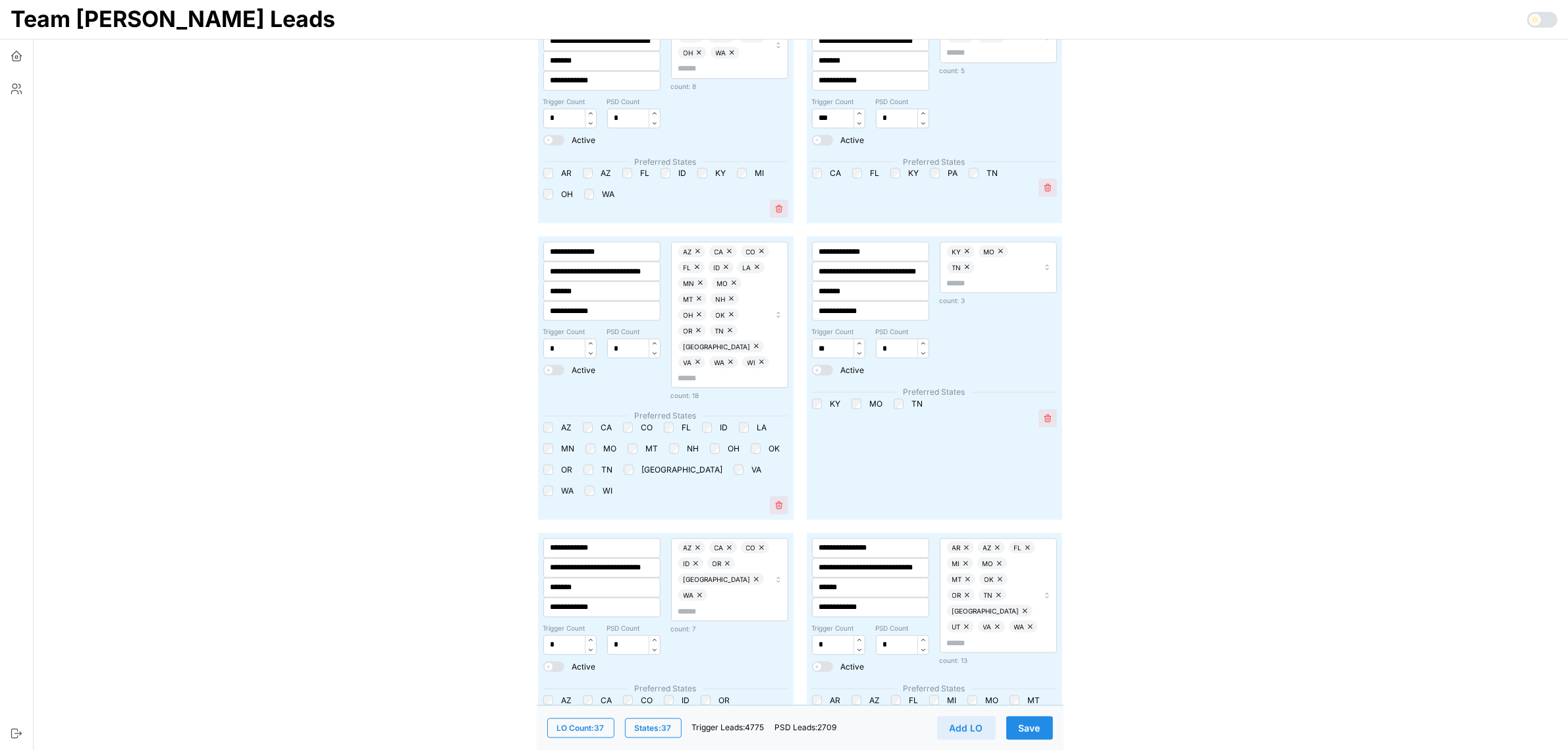
scroll to position [2470, 0]
